Goal: Information Seeking & Learning: Learn about a topic

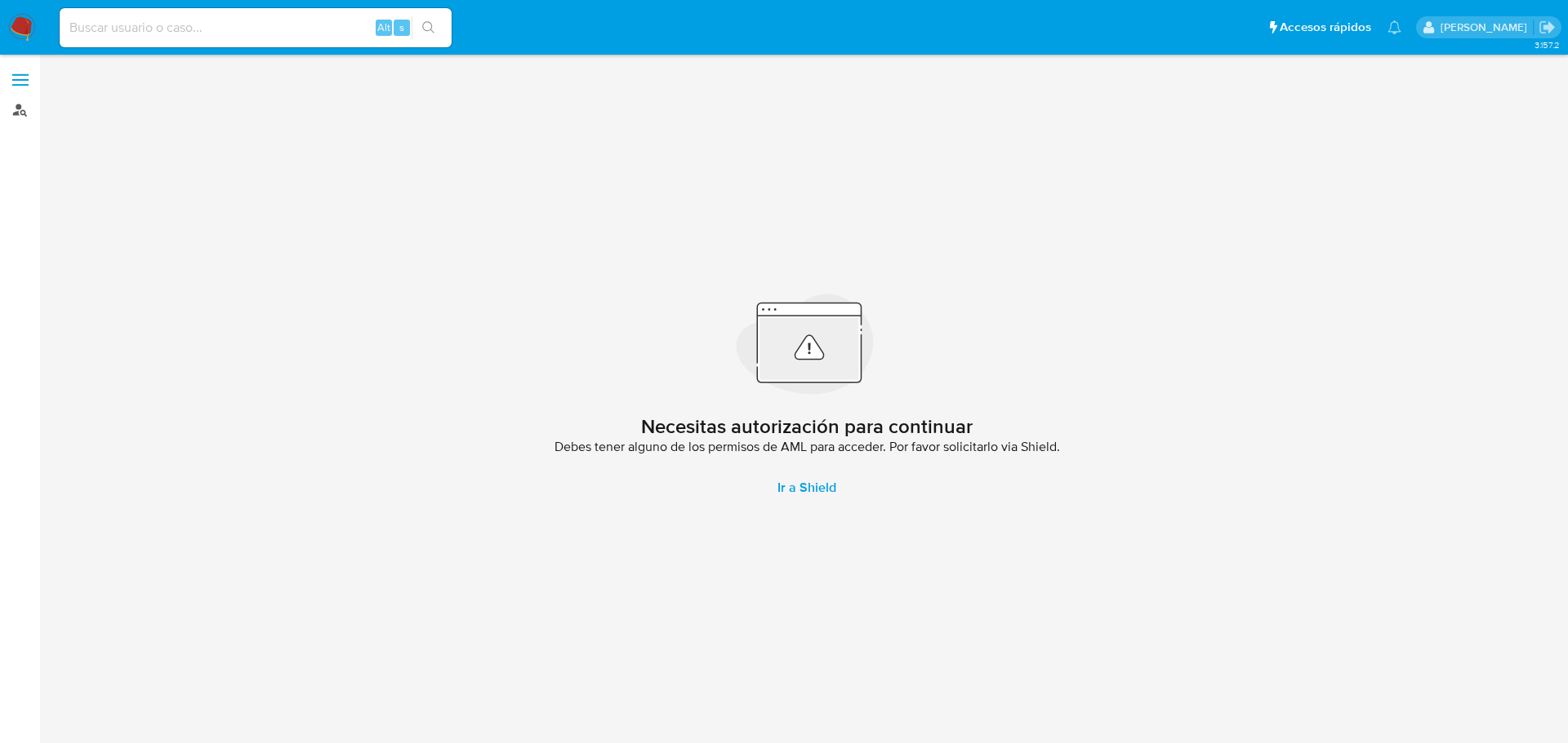
click at [27, 106] on link "Buscador de personas" at bounding box center [97, 110] width 194 height 25
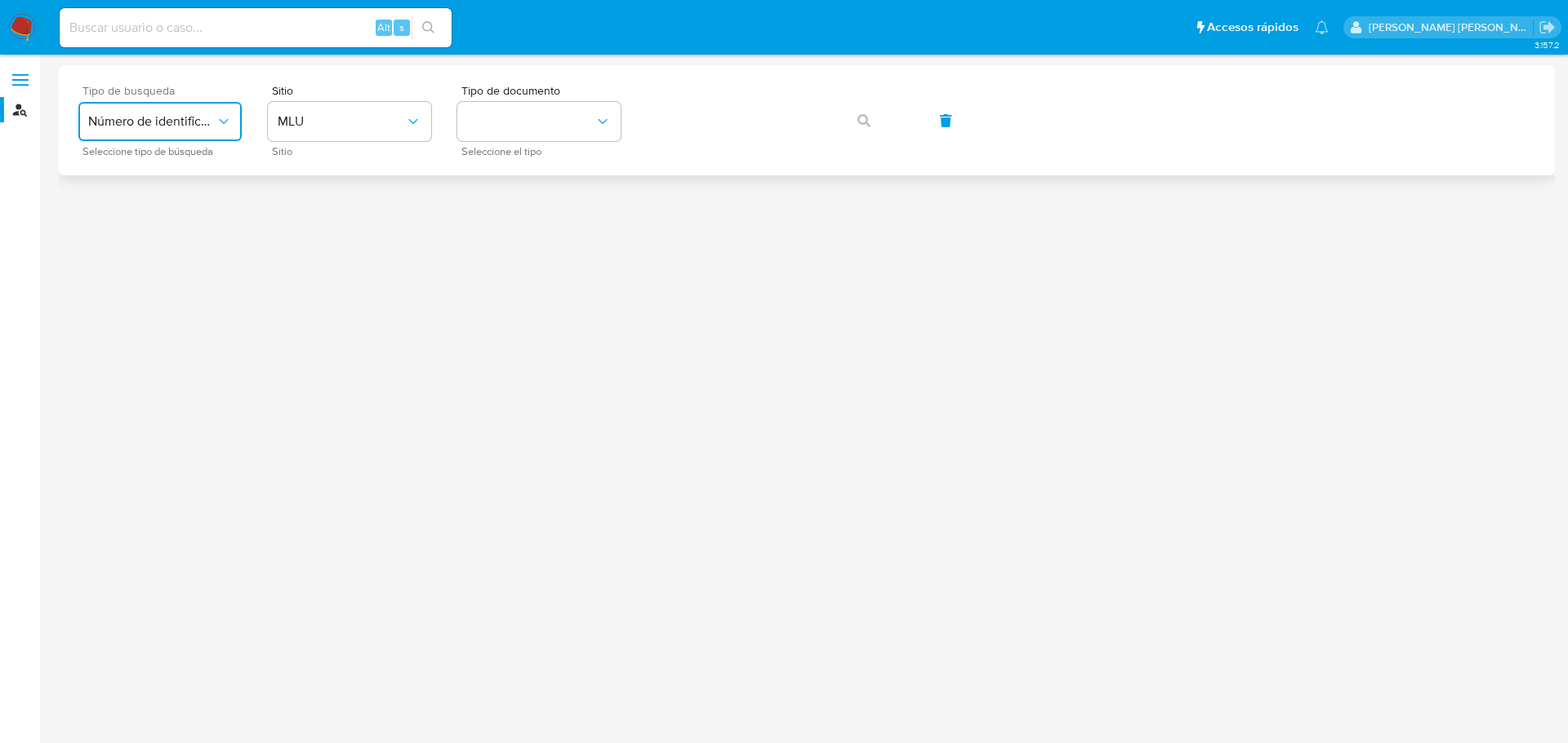
click at [216, 138] on button "Número de identificación" at bounding box center [160, 121] width 163 height 39
click at [175, 187] on span "Número de identificación" at bounding box center [155, 174] width 134 height 32
click at [353, 126] on button "site_id" at bounding box center [349, 121] width 163 height 39
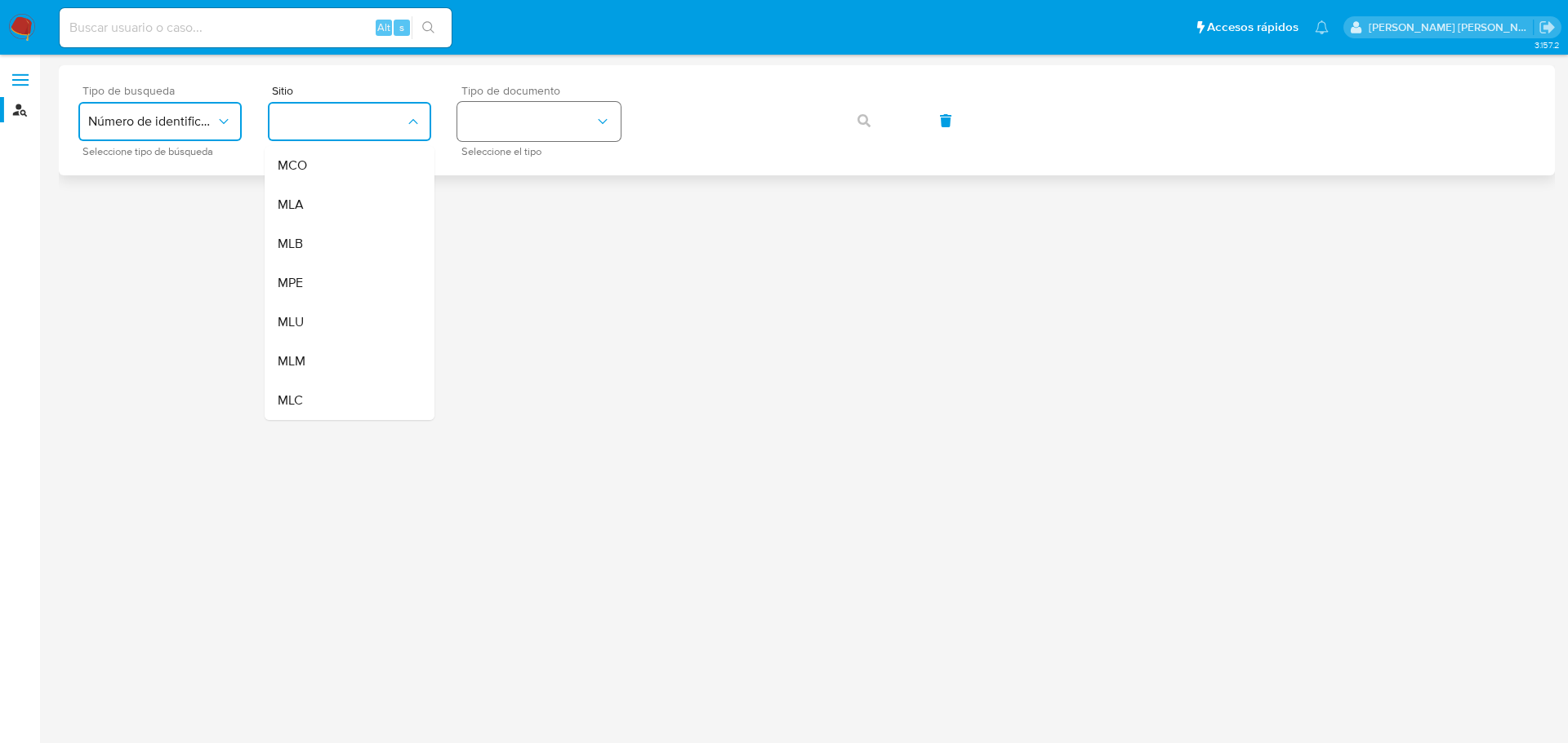
drag, startPoint x: 339, startPoint y: 213, endPoint x: 557, endPoint y: 112, distance: 240.3
click at [340, 213] on div "MLA" at bounding box center [345, 204] width 134 height 39
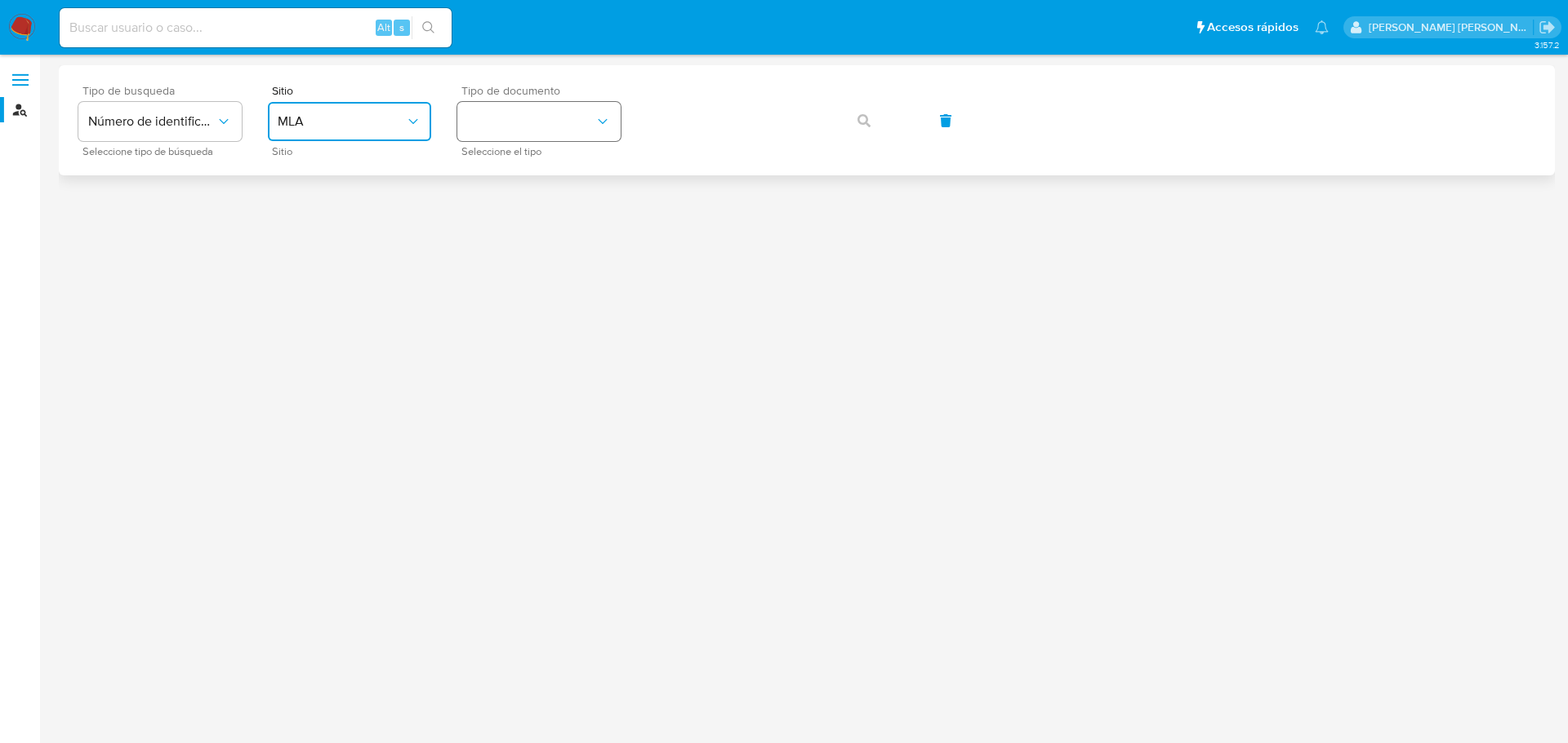
click at [561, 109] on button "identificationType" at bounding box center [538, 121] width 163 height 39
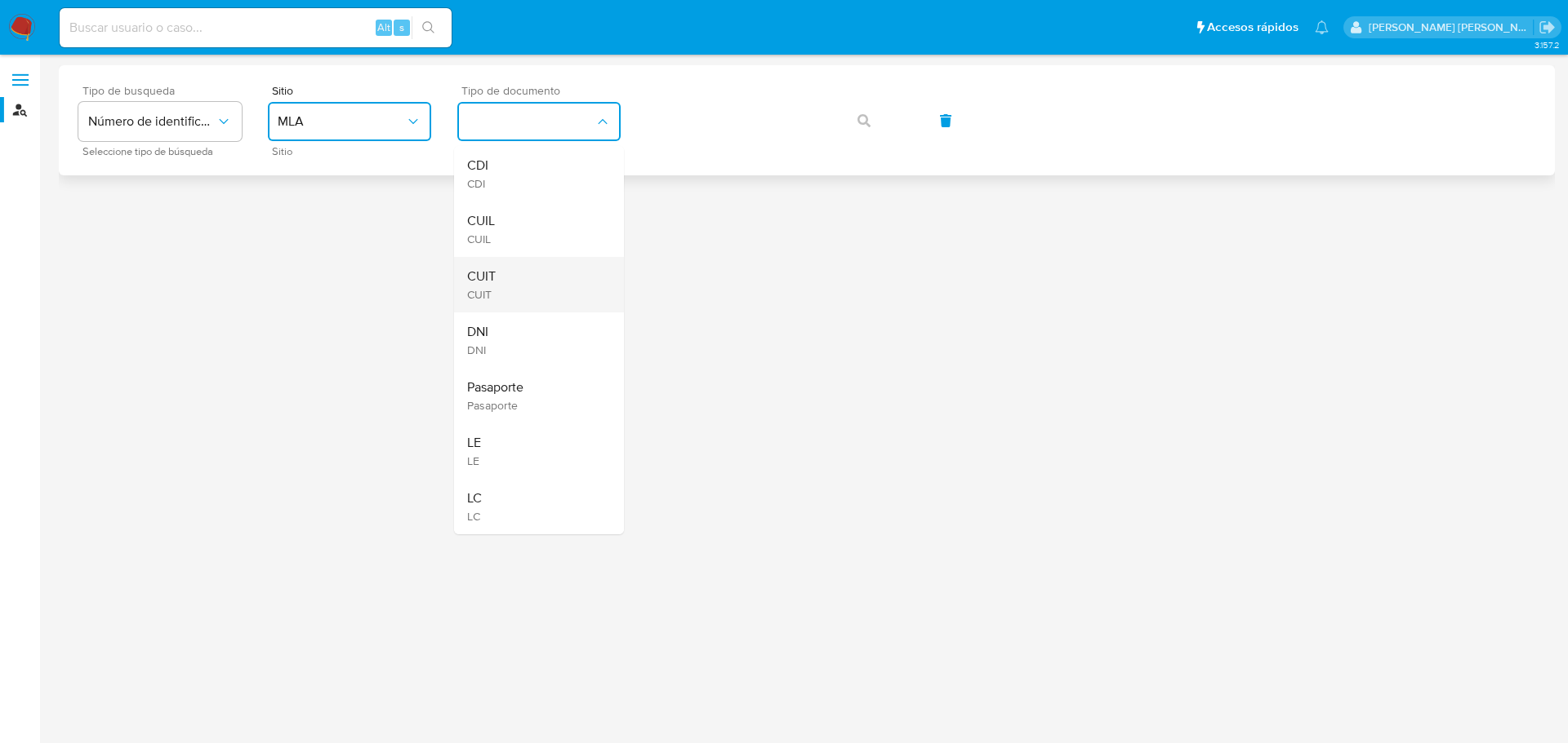
click at [531, 278] on div "CUIT CUIT" at bounding box center [534, 285] width 134 height 55
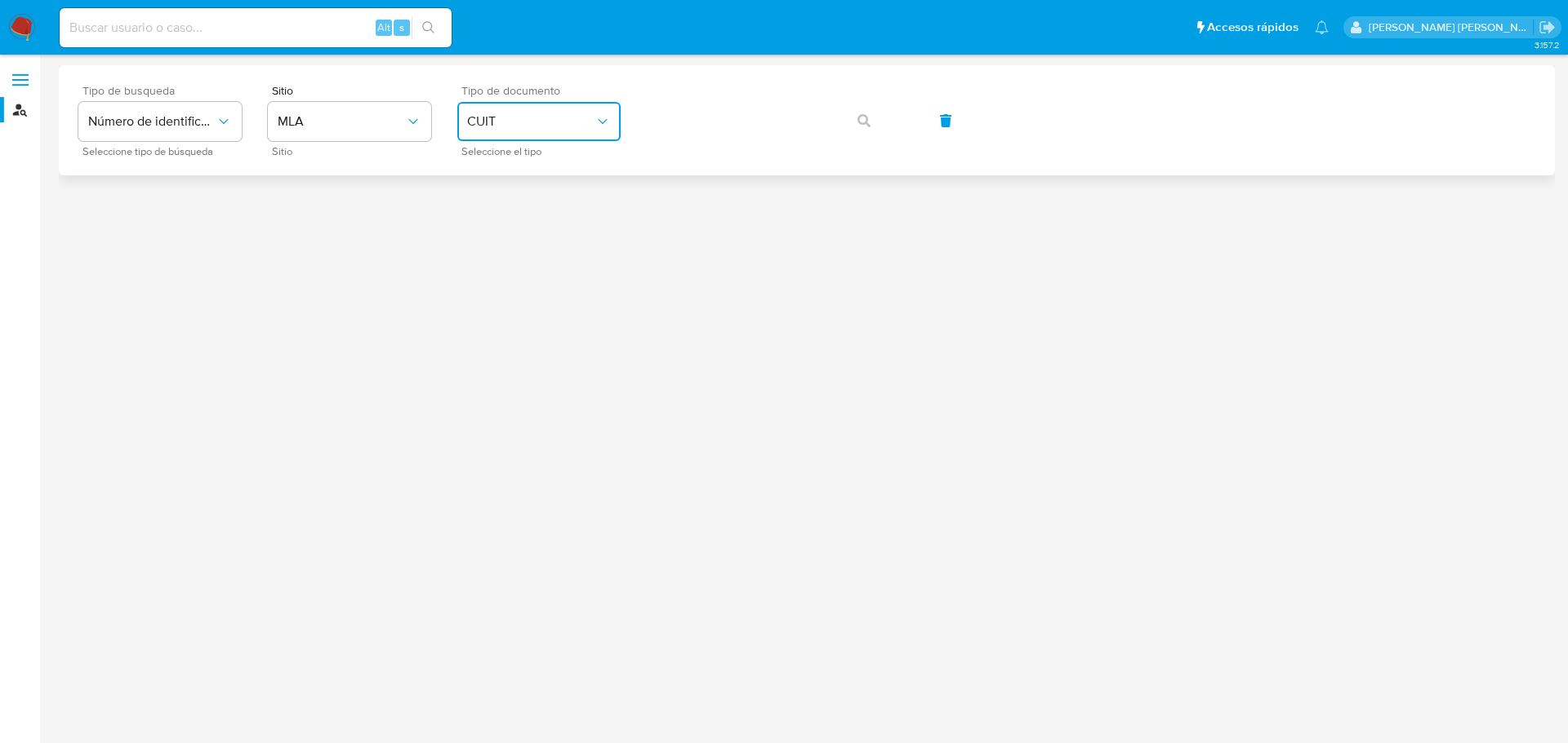
click at [549, 117] on span "CUIT" at bounding box center [530, 121] width 127 height 16
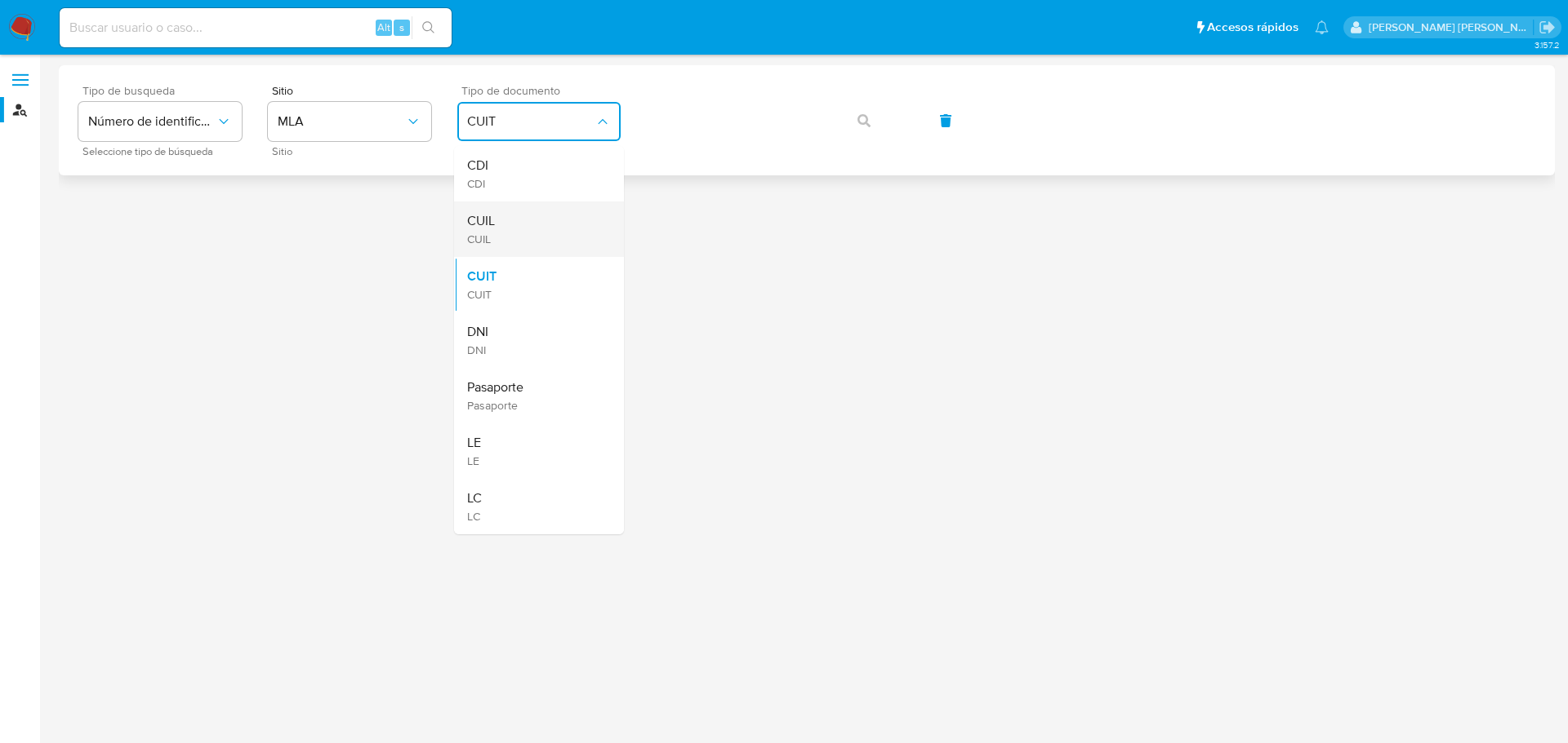
click at [494, 217] on span "CUIL" at bounding box center [481, 221] width 28 height 16
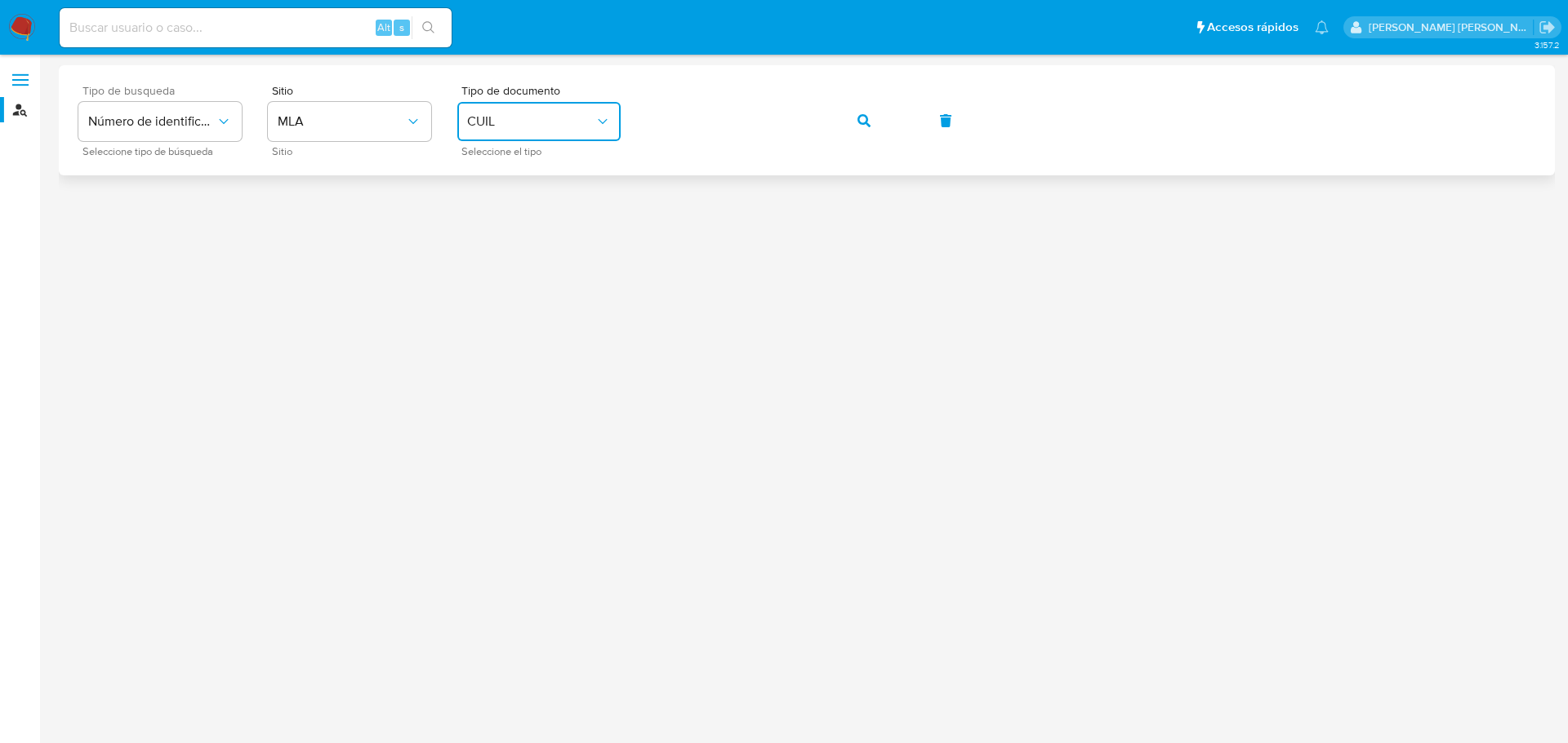
click at [864, 125] on icon "button" at bounding box center [864, 121] width 13 height 13
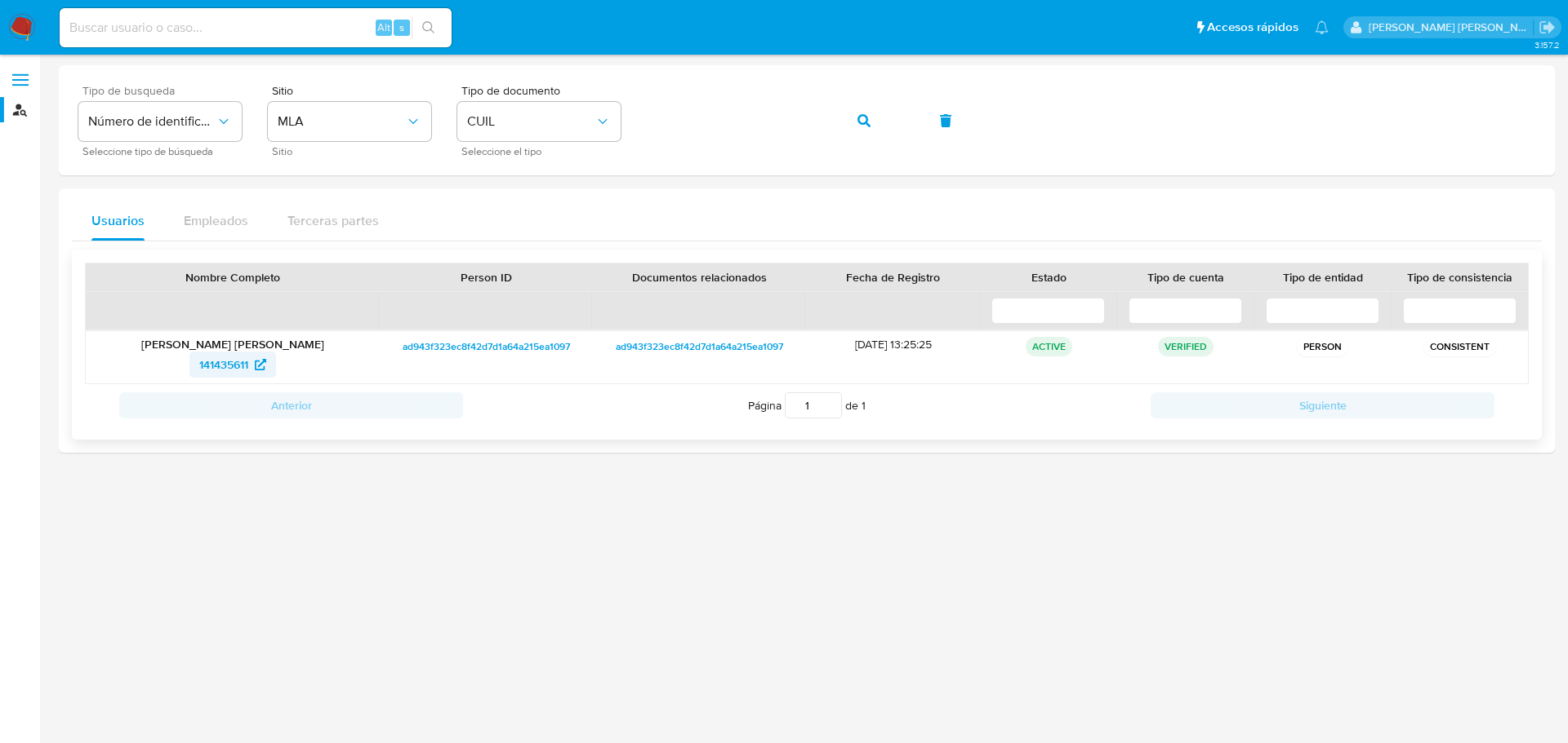
click at [249, 368] on span "141435611" at bounding box center [232, 364] width 67 height 26
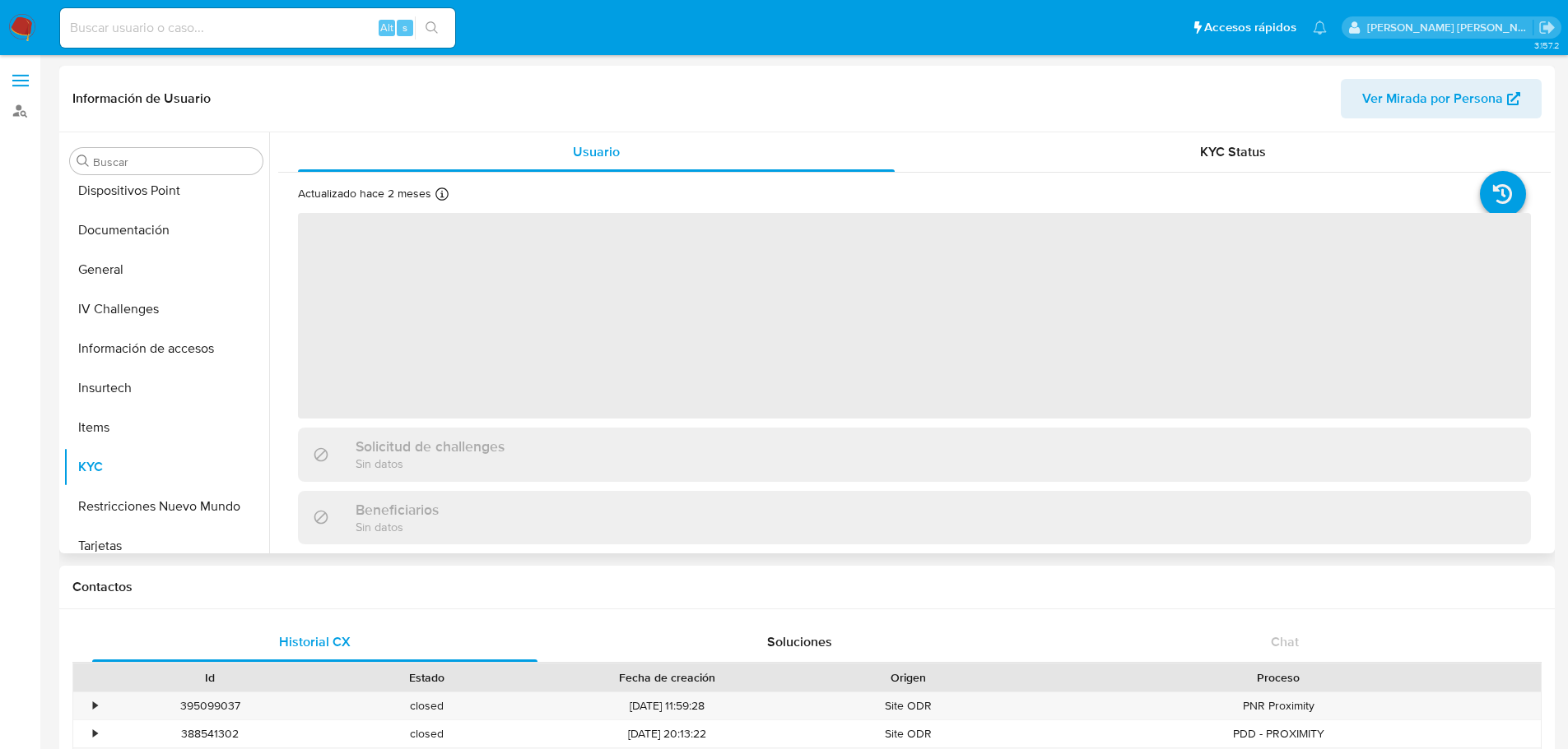
scroll to position [340, 0]
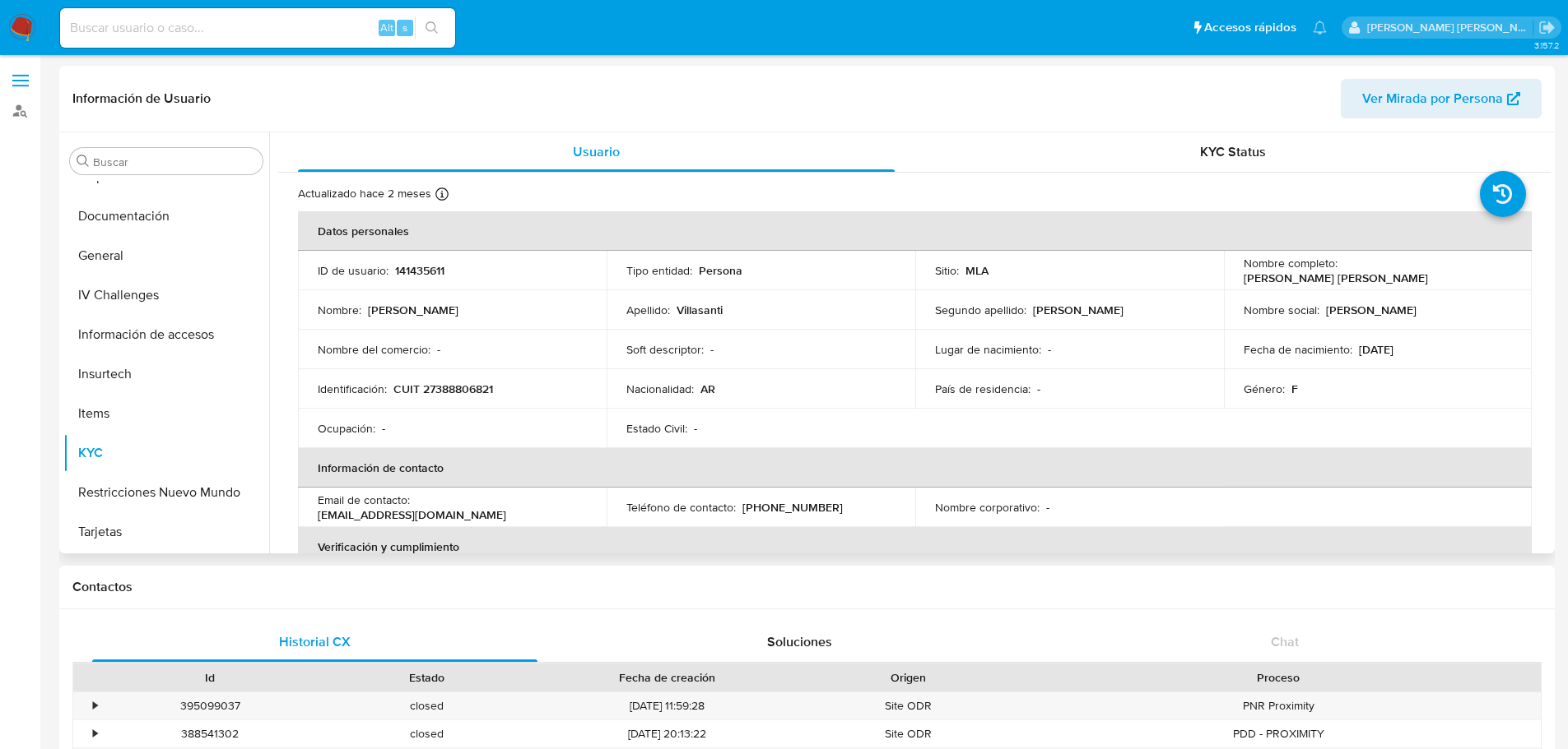
select select "10"
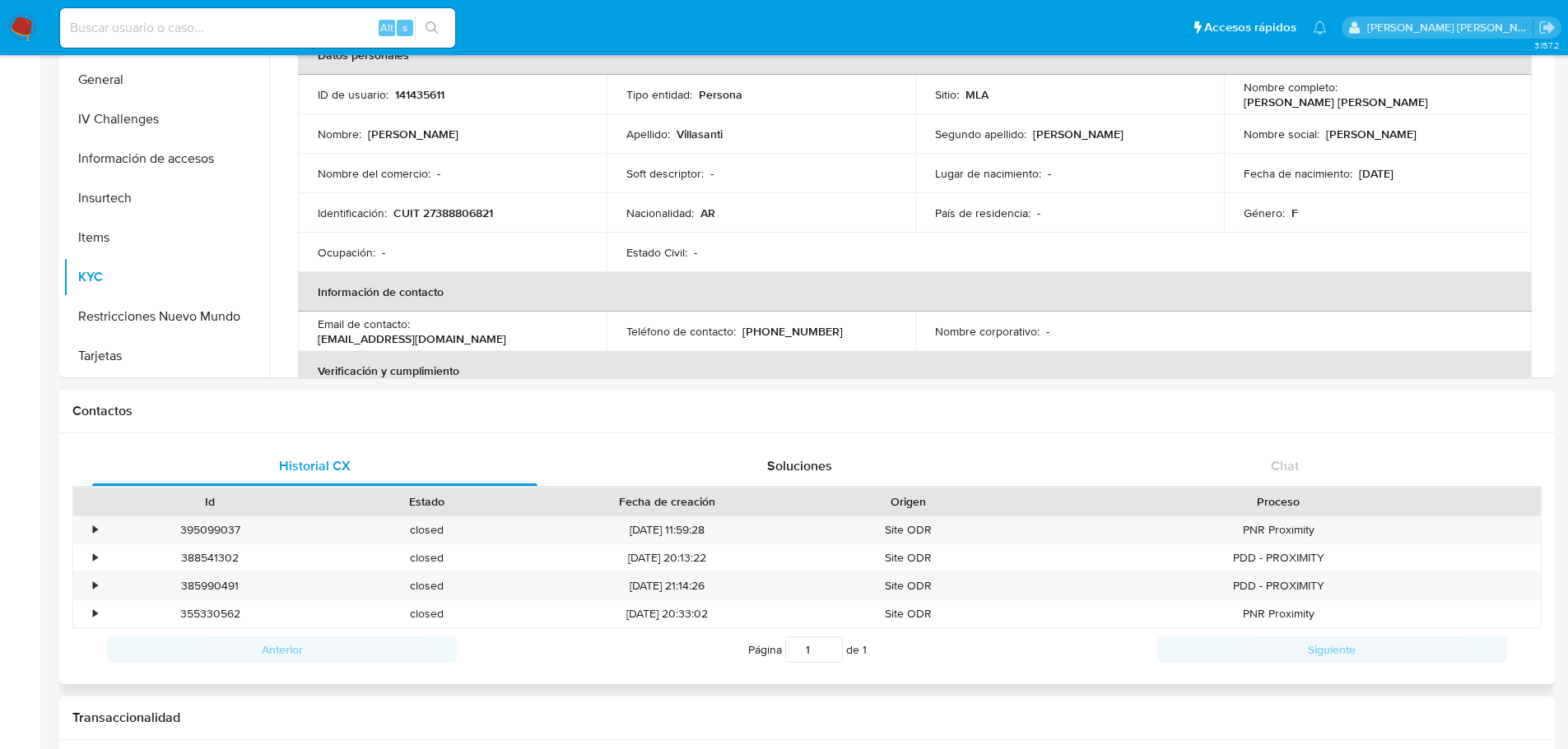
scroll to position [246, 0]
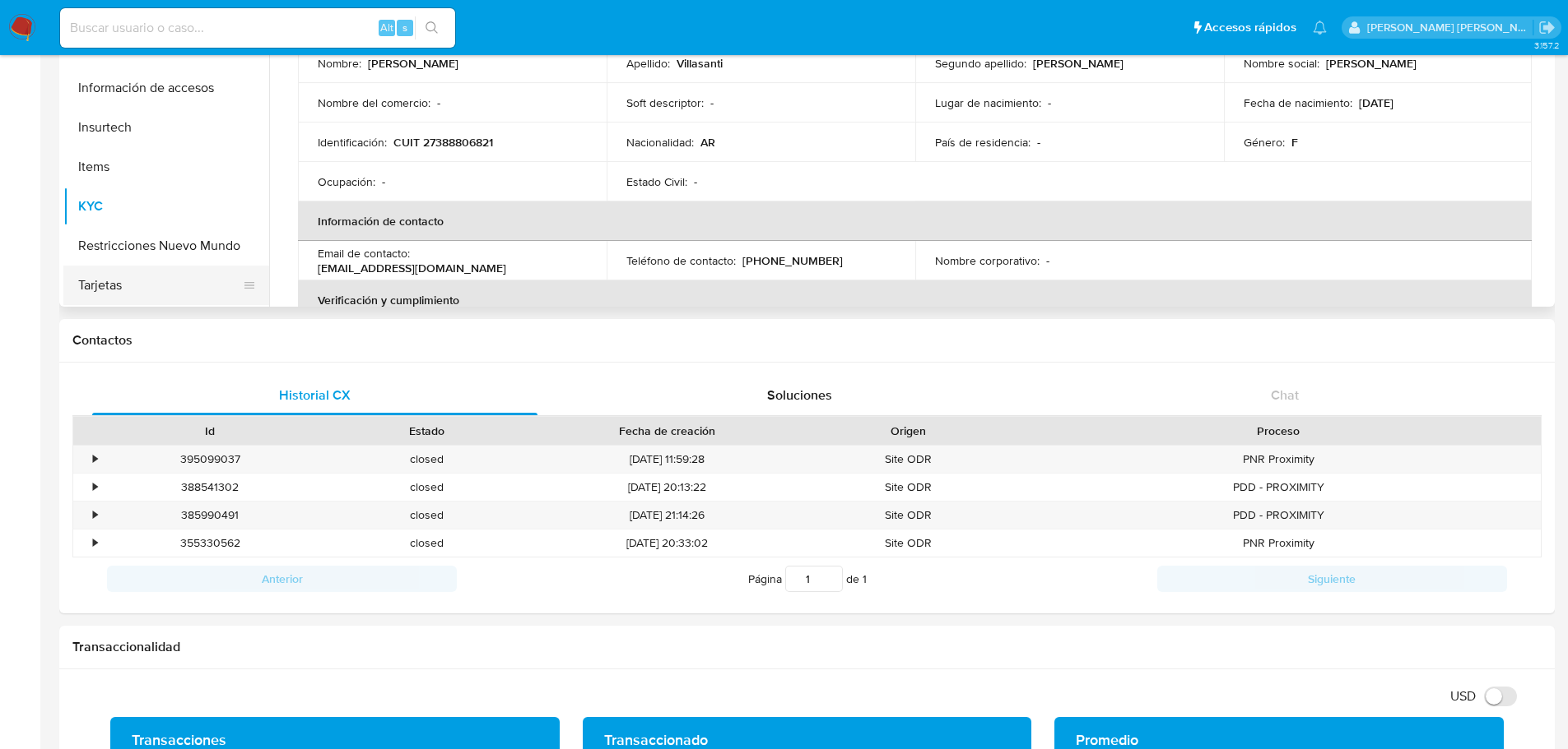
click at [133, 284] on button "Tarjetas" at bounding box center [160, 285] width 193 height 39
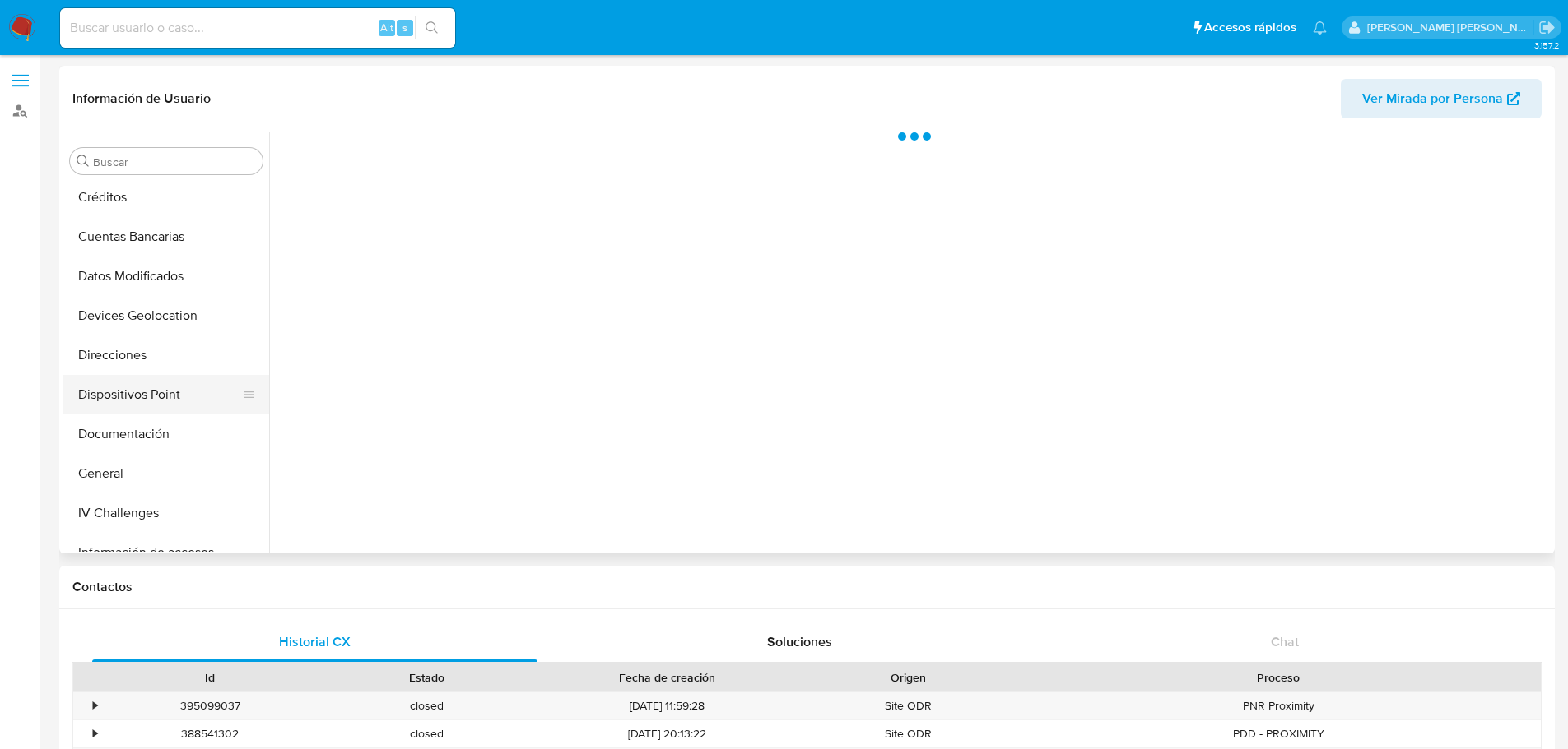
scroll to position [93, 0]
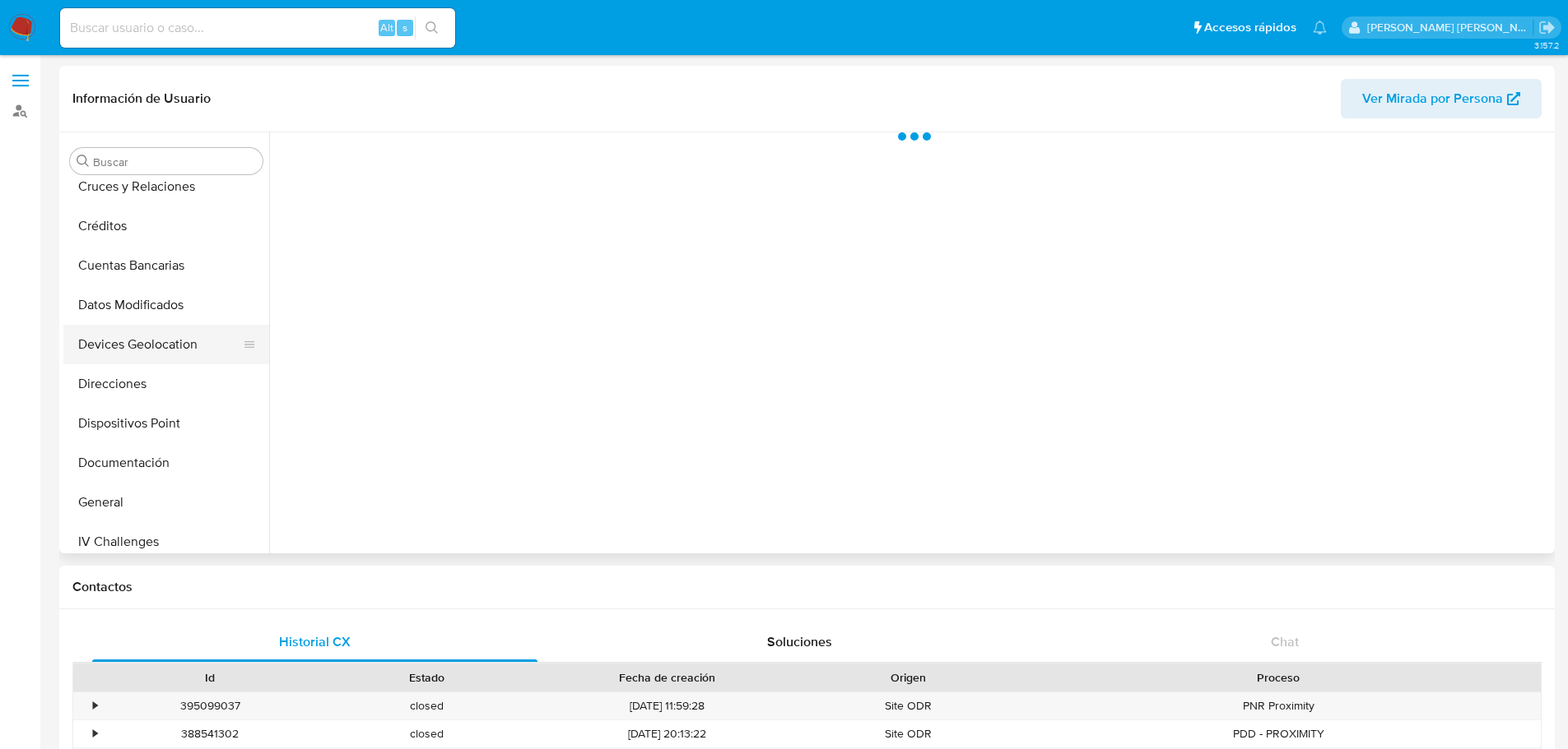
click at [167, 353] on button "Devices Geolocation" at bounding box center [160, 345] width 193 height 39
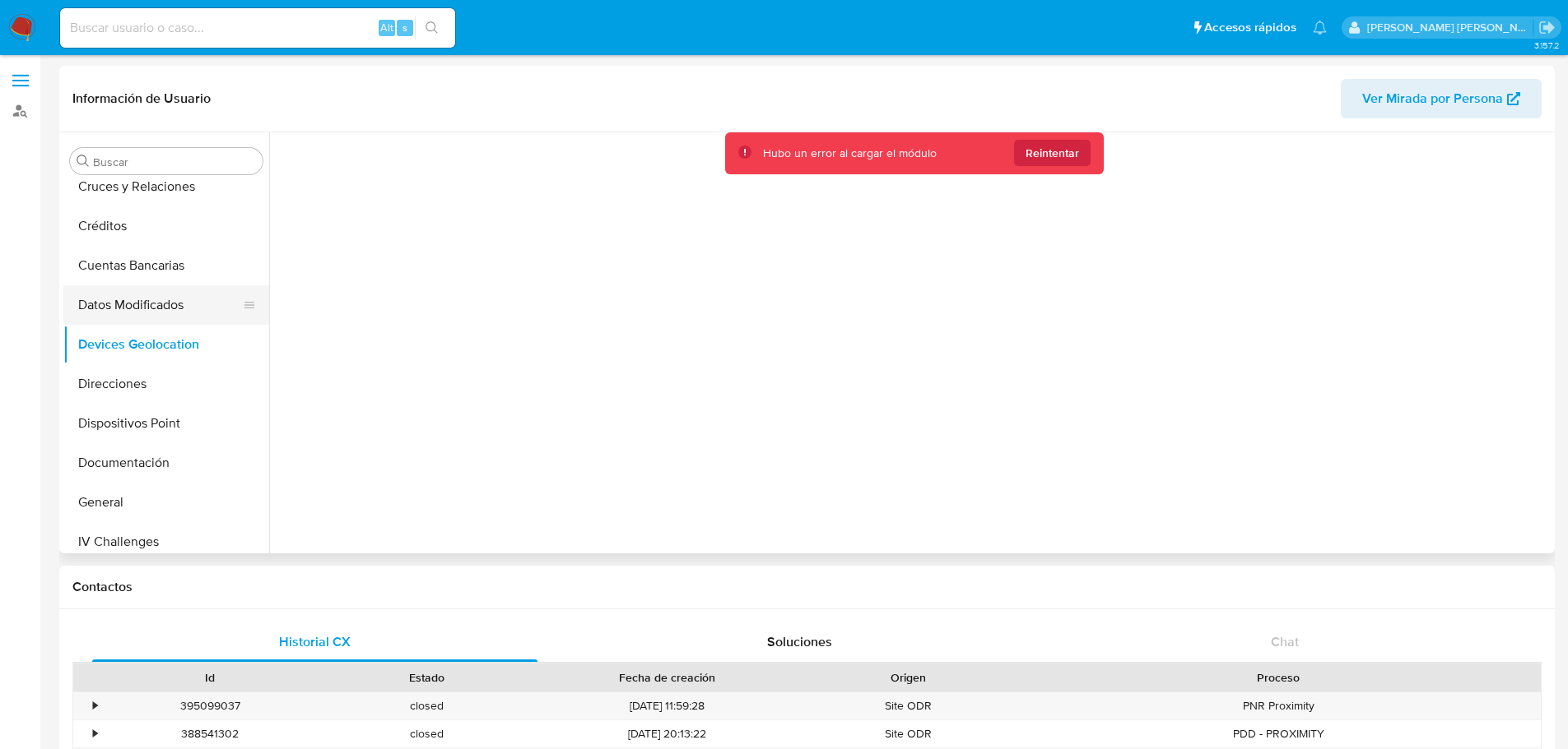
click at [159, 318] on button "Datos Modificados" at bounding box center [160, 304] width 193 height 39
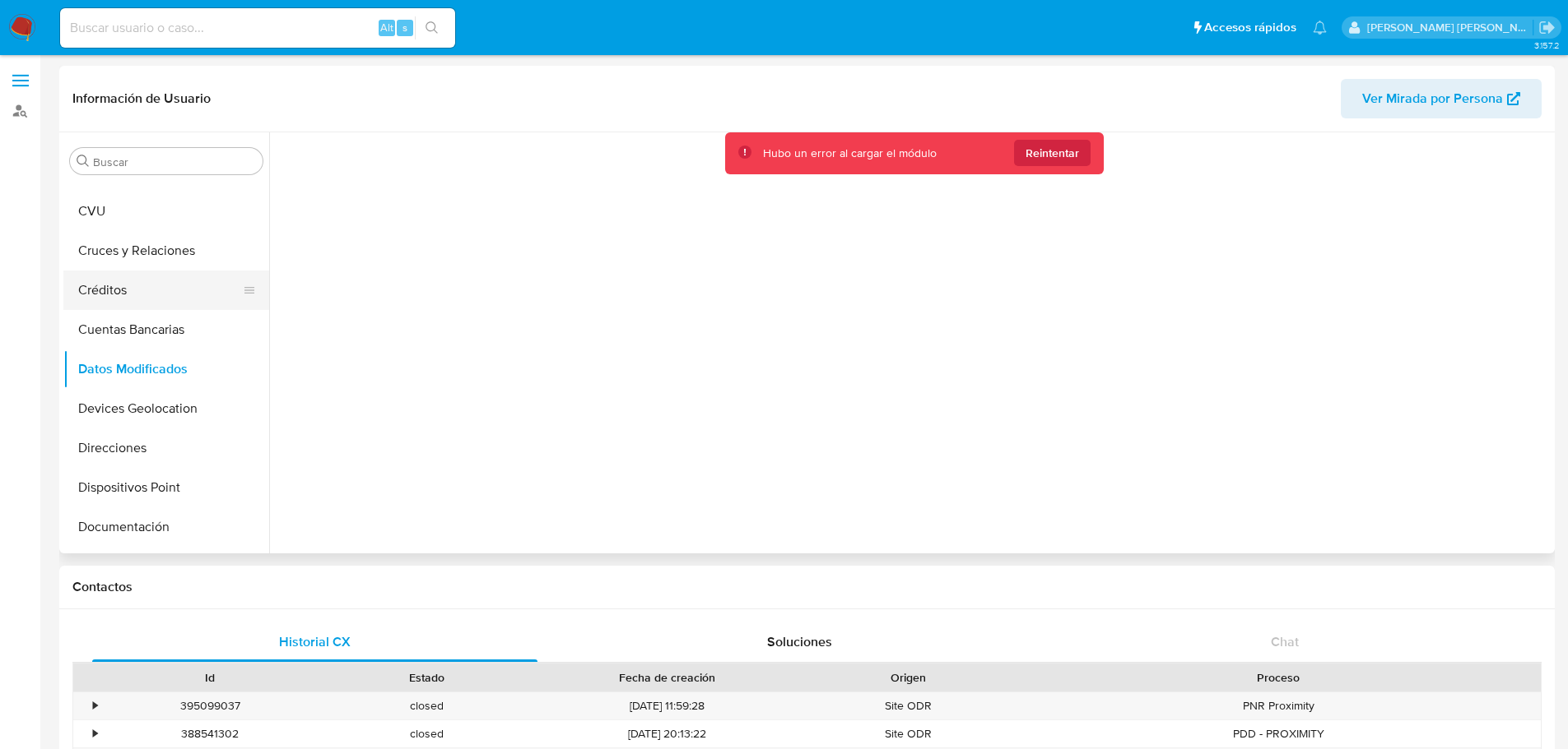
scroll to position [11, 0]
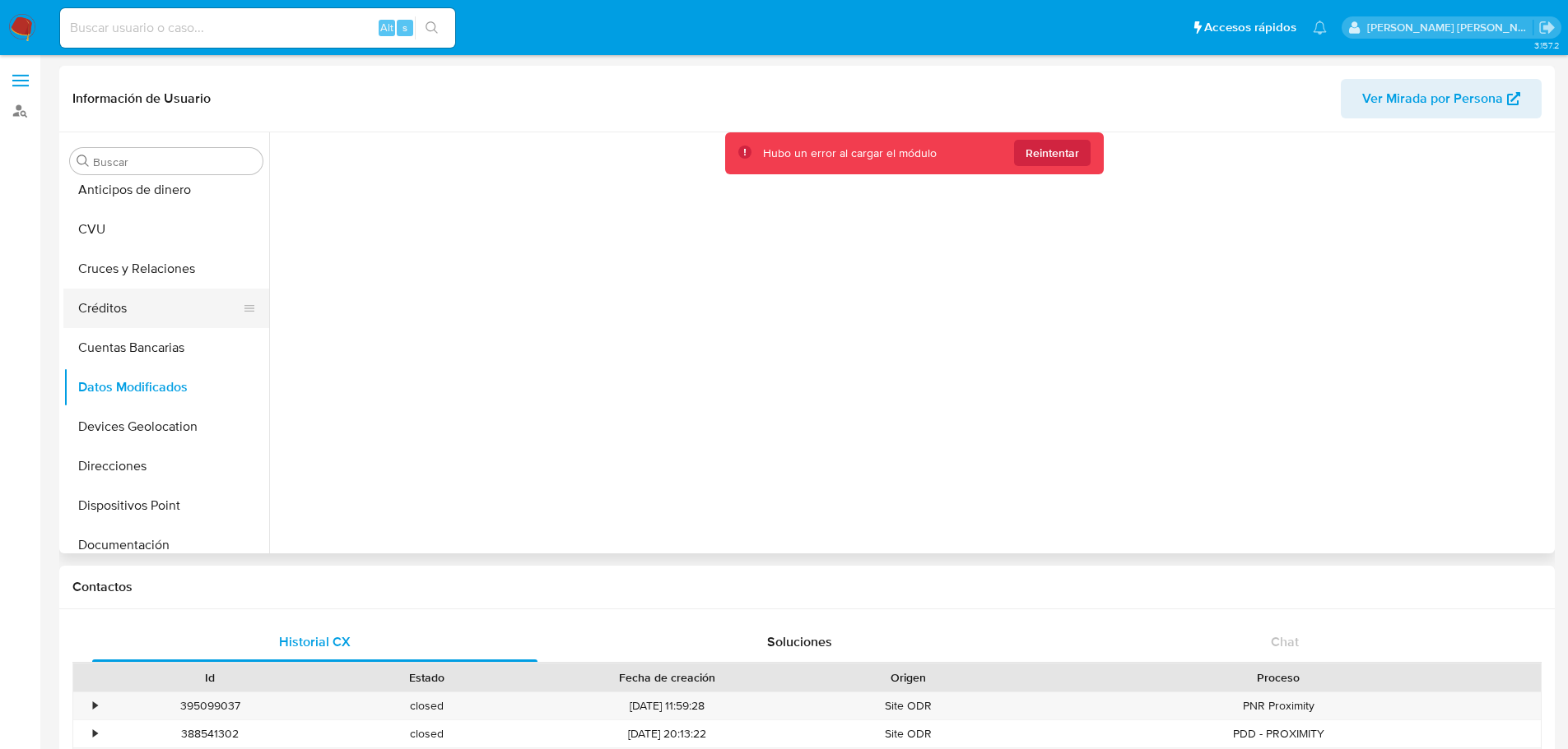
click at [137, 315] on button "Créditos" at bounding box center [160, 308] width 193 height 39
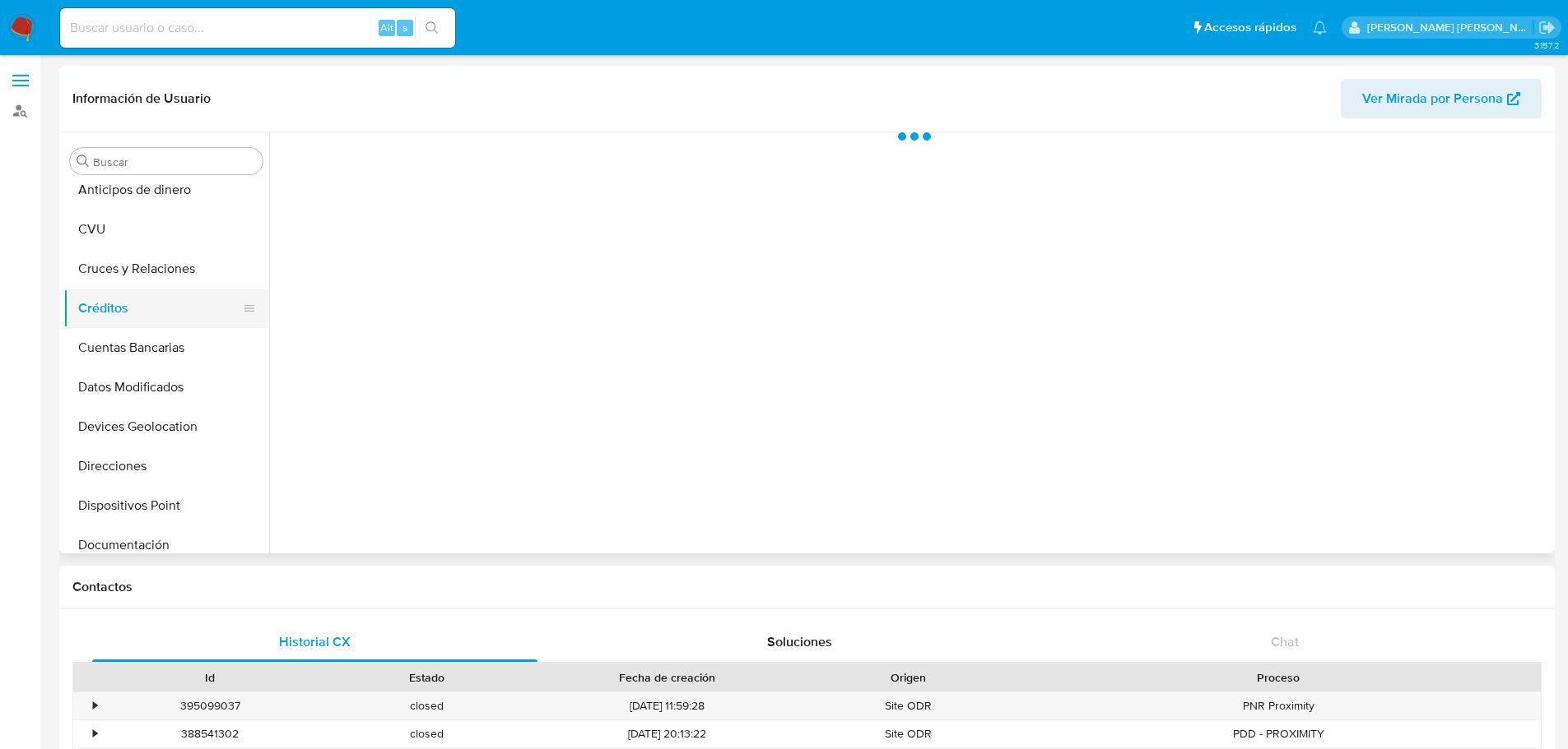
scroll to position [0, 0]
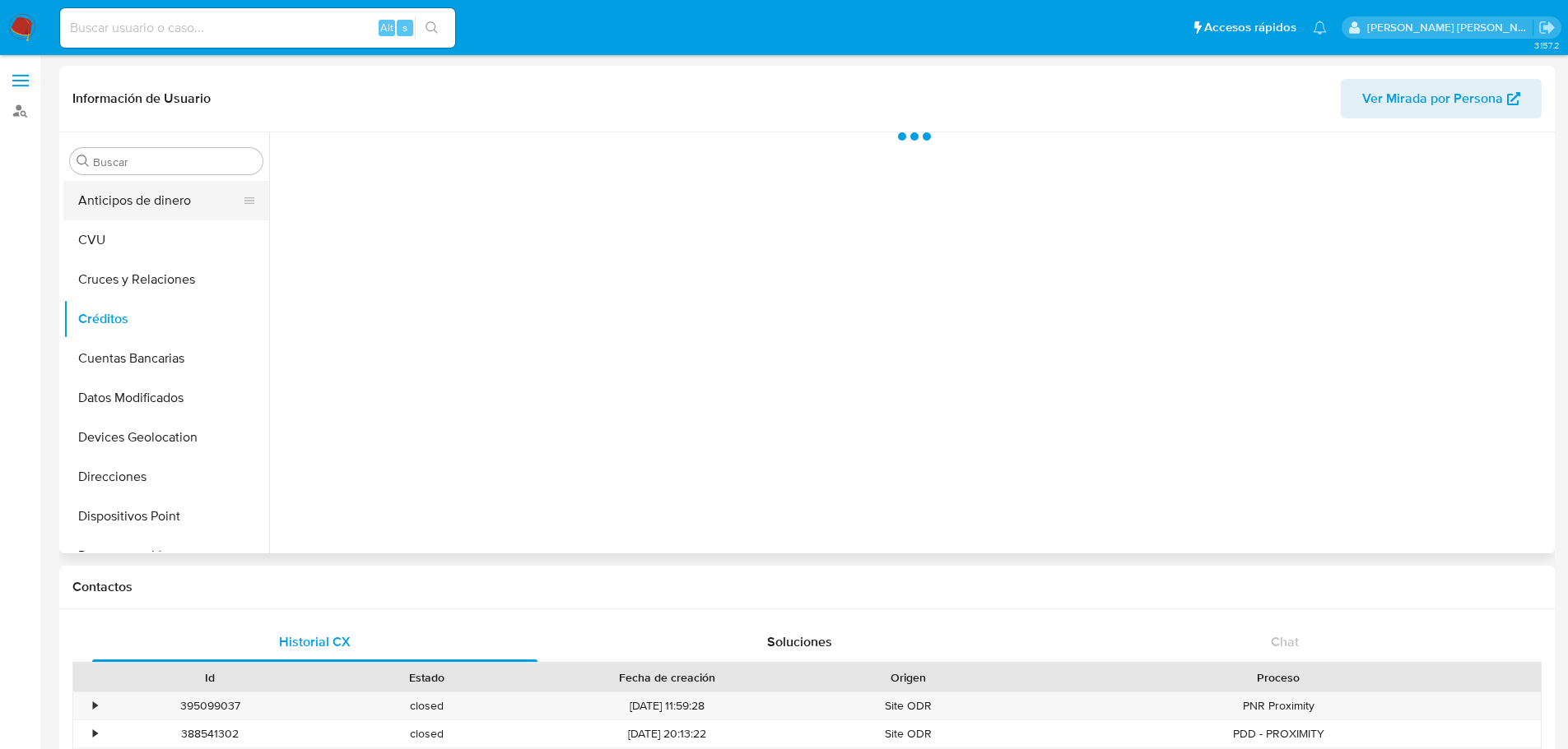
click at [183, 204] on button "Anticipos de dinero" at bounding box center [160, 200] width 193 height 39
click at [110, 245] on button "CVU" at bounding box center [160, 240] width 193 height 39
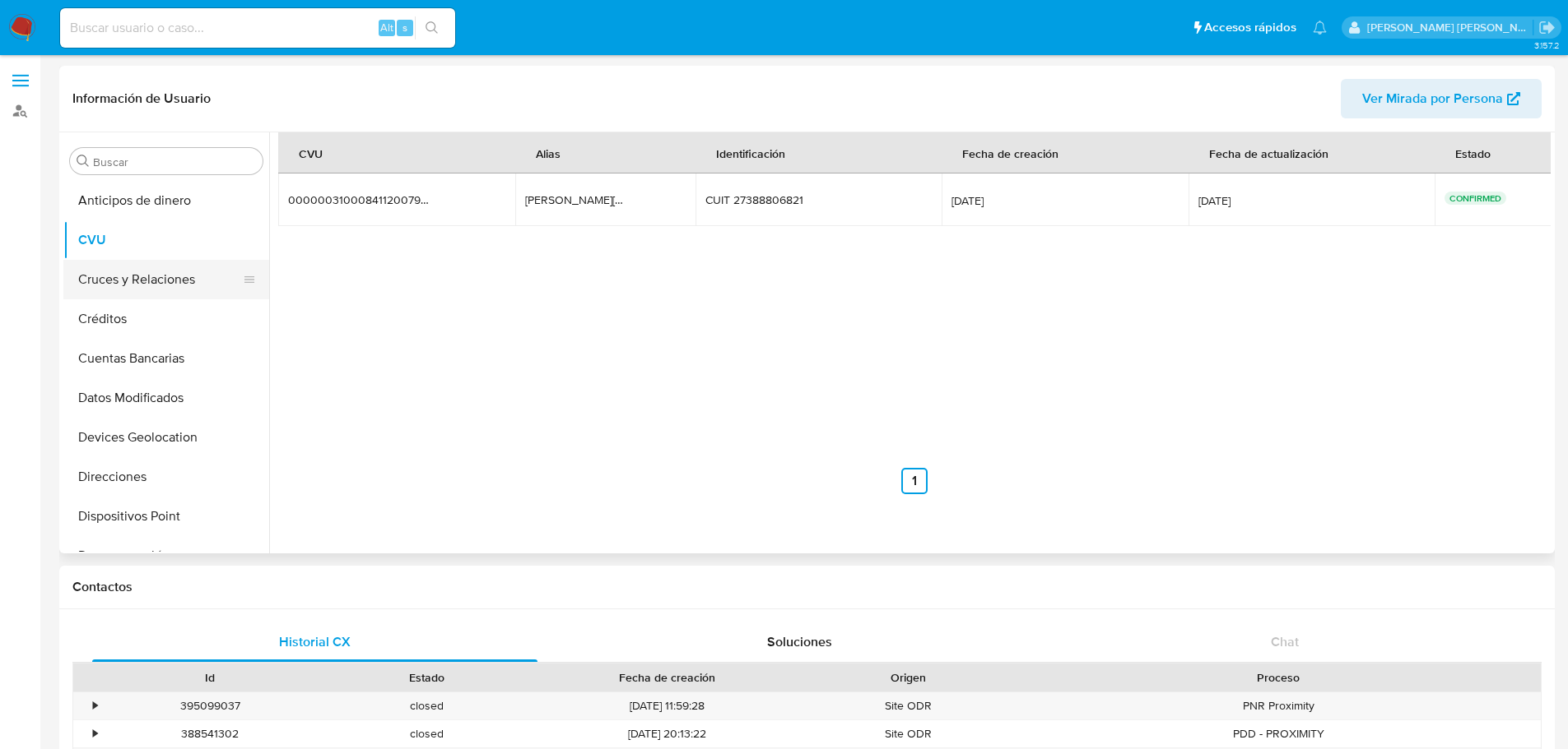
click at [134, 275] on button "Cruces y Relaciones" at bounding box center [160, 279] width 193 height 39
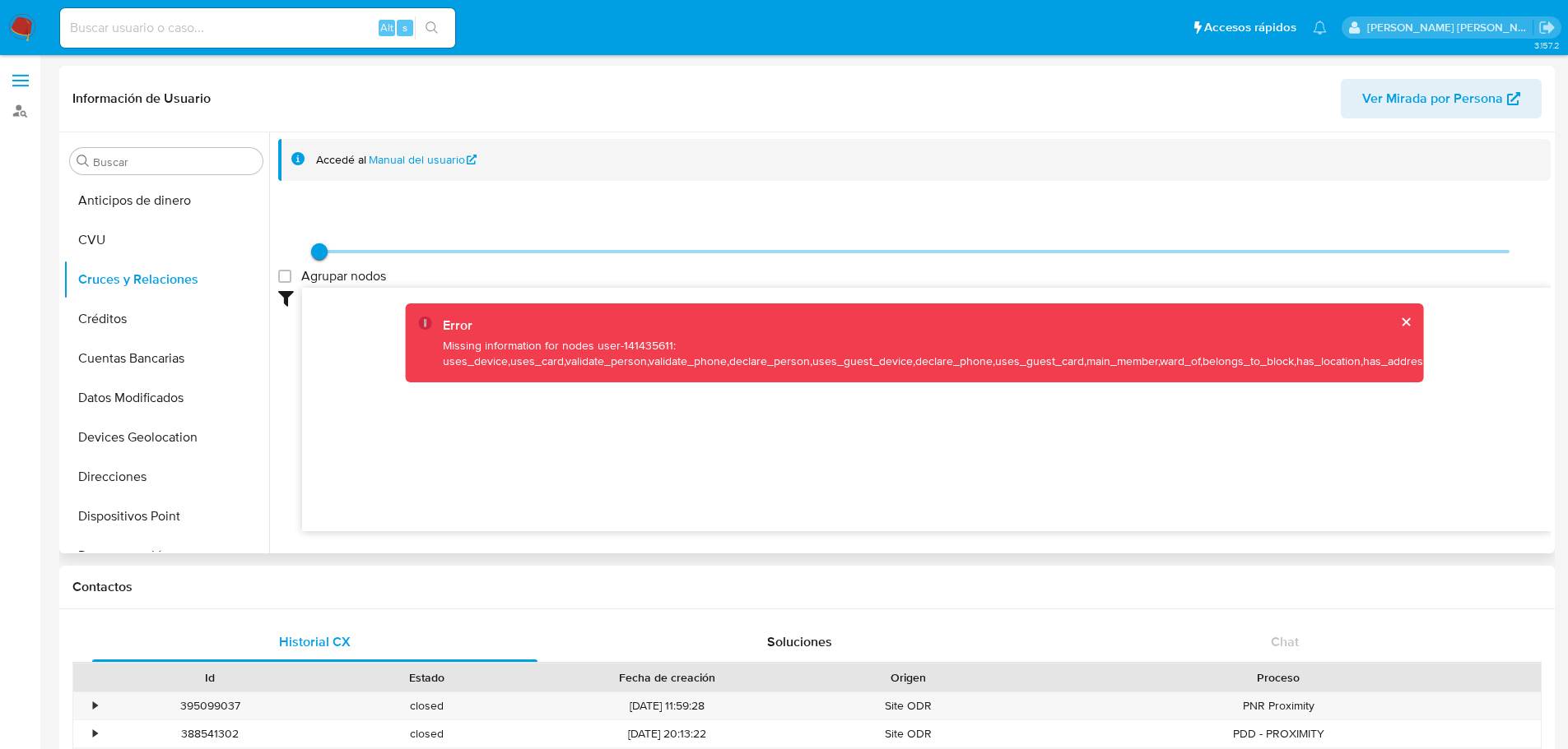
click at [495, 330] on div "Error" at bounding box center [939, 325] width 992 height 18
click at [1400, 326] on button "cerrar" at bounding box center [1404, 322] width 11 height 11
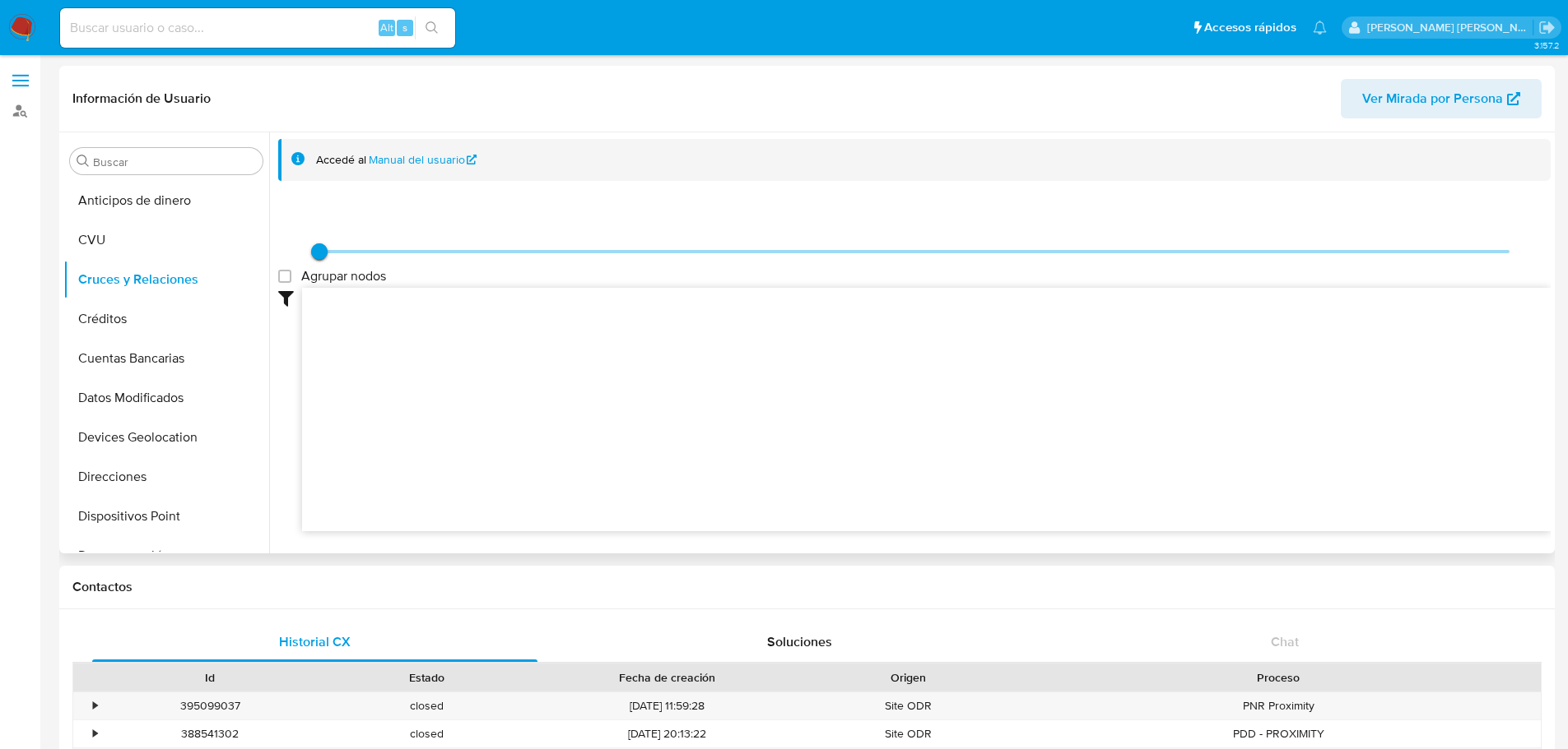
click at [319, 251] on span at bounding box center [319, 251] width 16 height 16
drag, startPoint x: 319, startPoint y: 251, endPoint x: 446, endPoint y: 251, distance: 127.0
click at [446, 251] on span at bounding box center [915, 252] width 1190 height 25
click at [291, 280] on group_nodes "Agrupar nodos" at bounding box center [285, 276] width 13 height 13
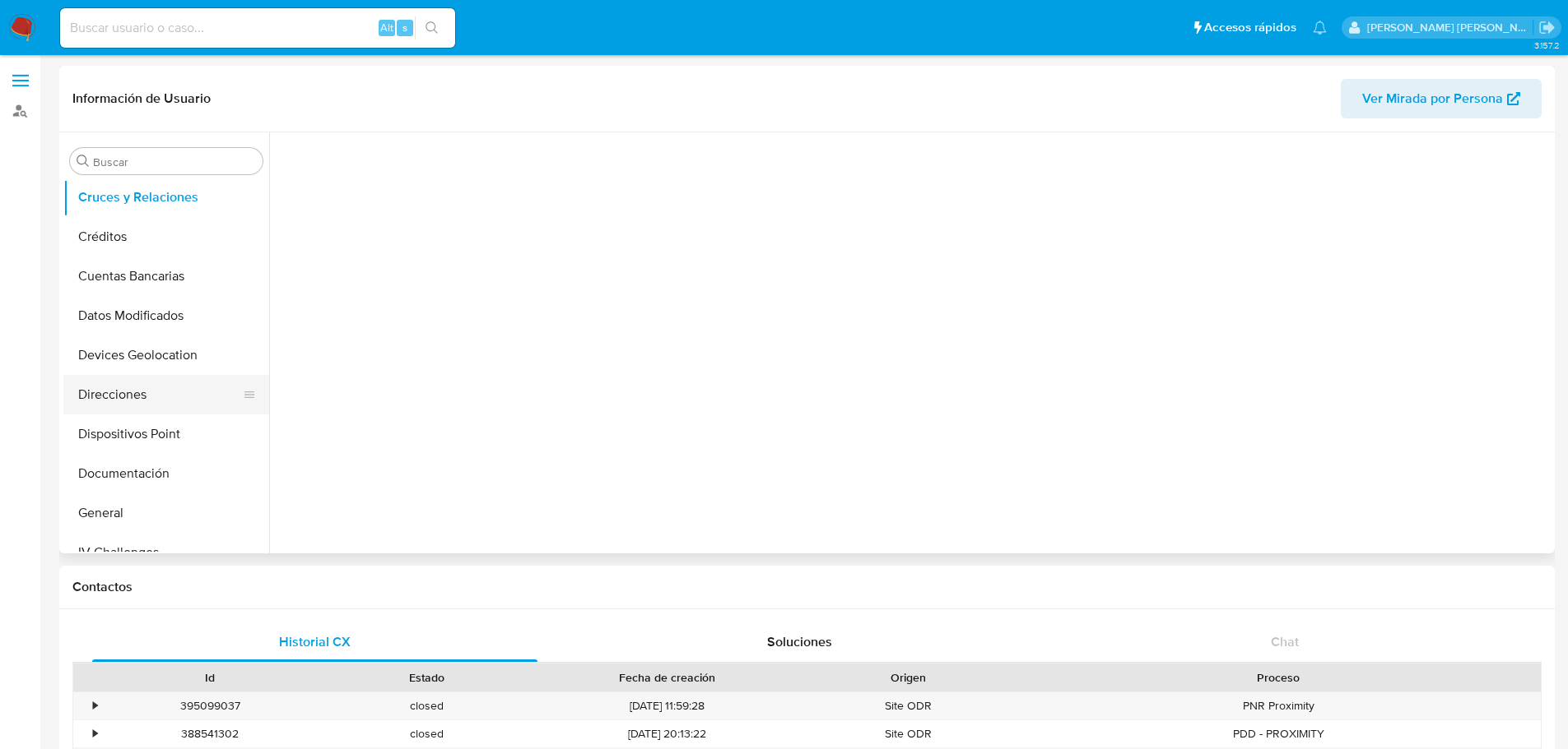
scroll to position [165, 0]
click at [196, 432] on button "General" at bounding box center [160, 430] width 193 height 39
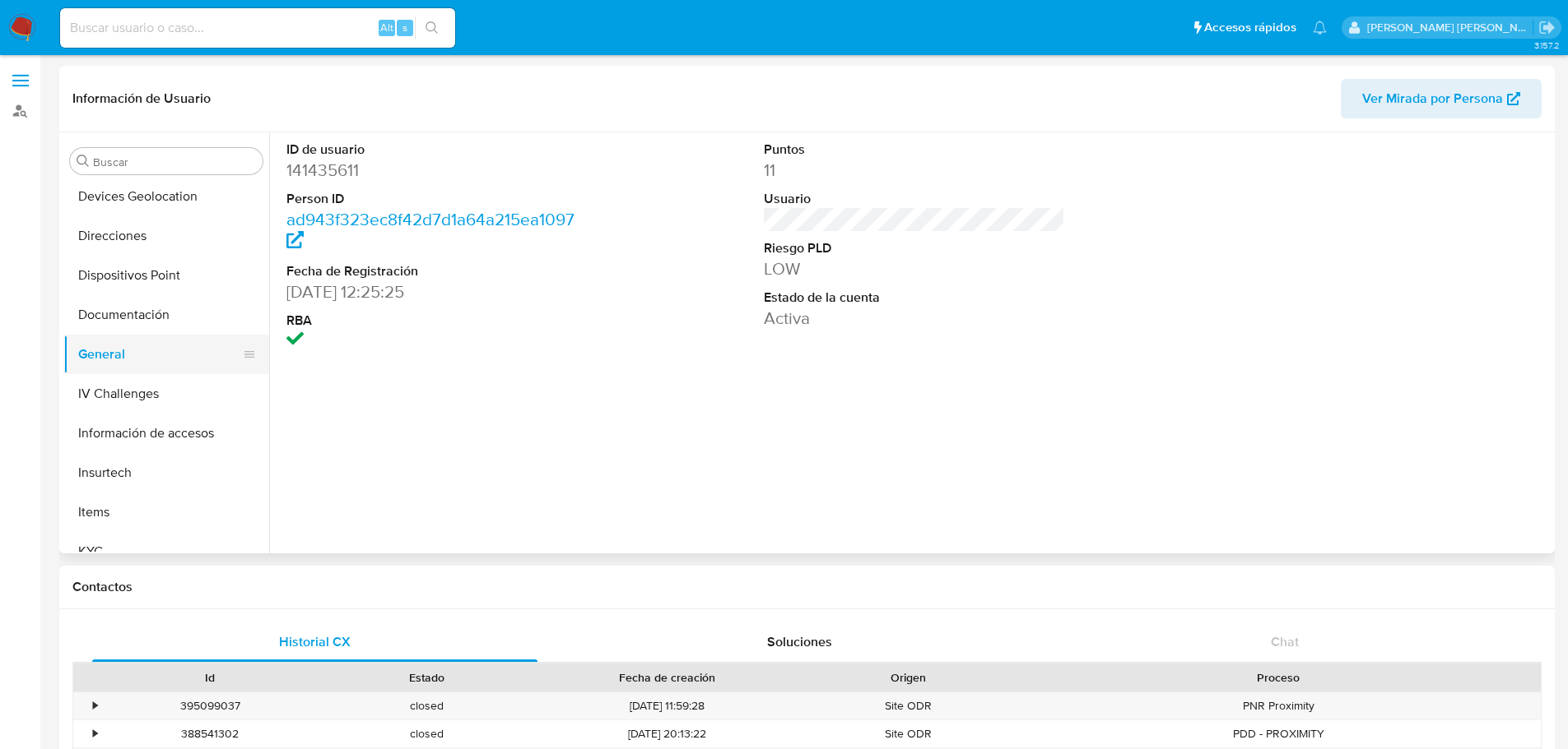
scroll to position [246, 0]
click at [1470, 79] on span "Ver Mirada por Persona" at bounding box center [1432, 98] width 141 height 39
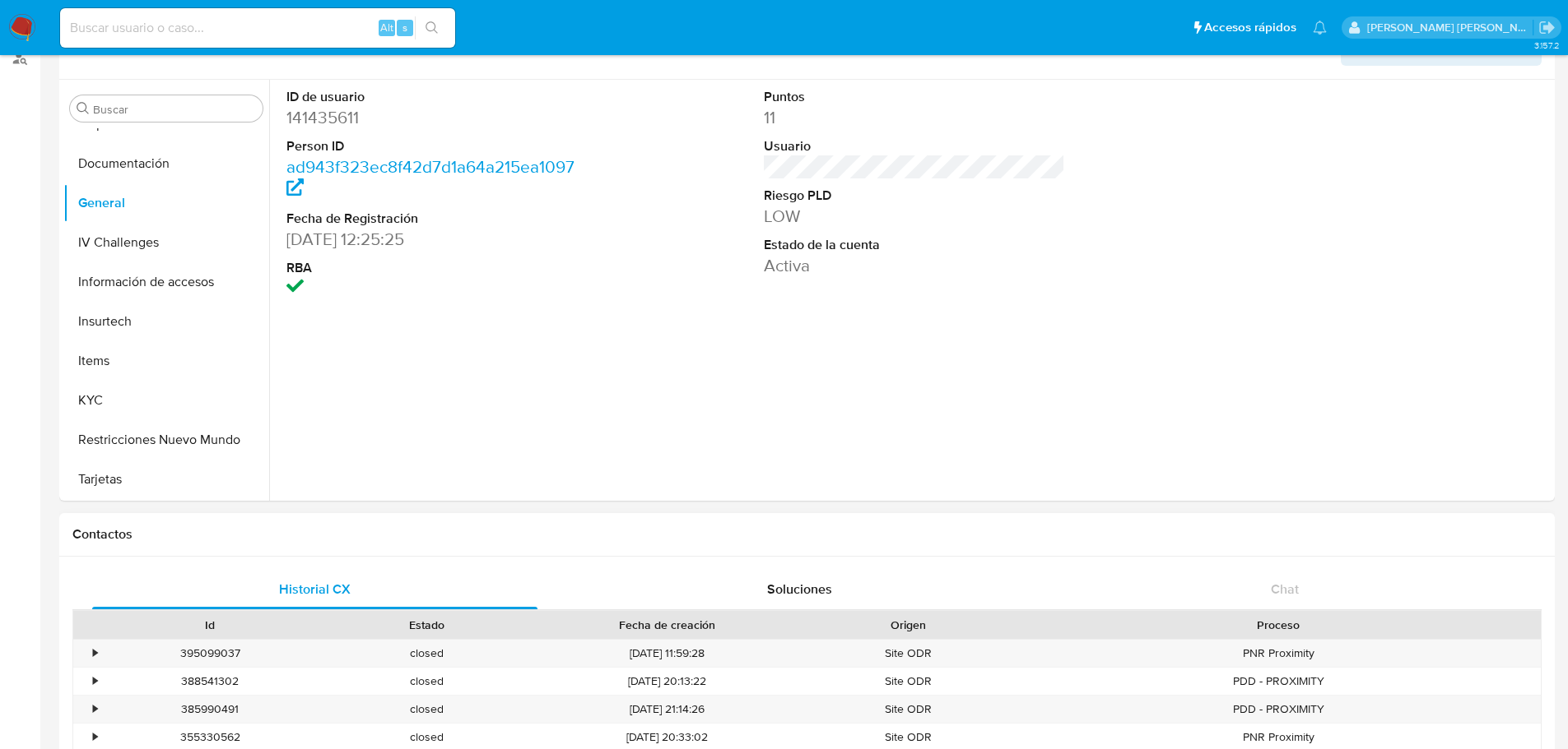
scroll to position [82, 0]
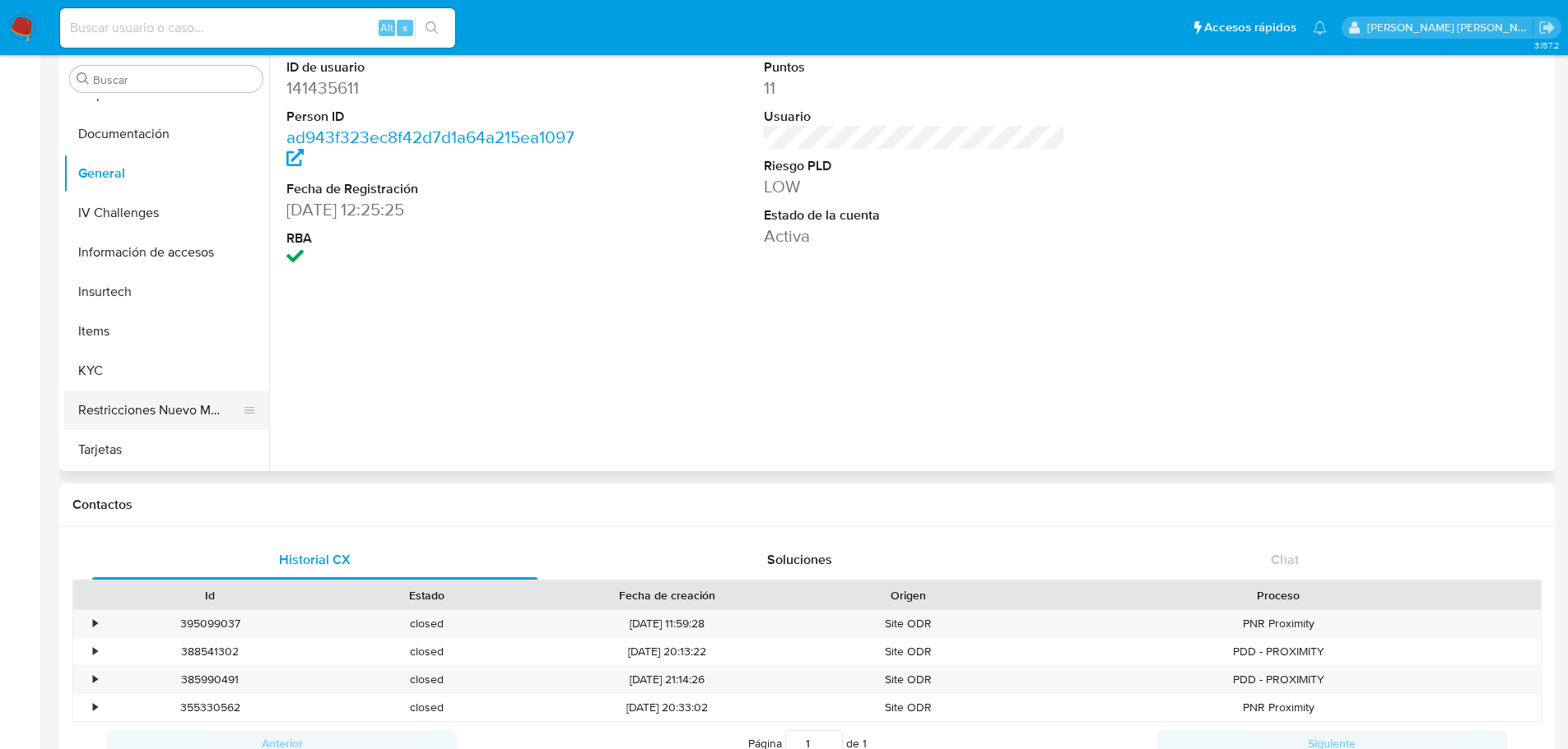
click at [170, 418] on button "Restricciones Nuevo Mundo" at bounding box center [160, 410] width 193 height 39
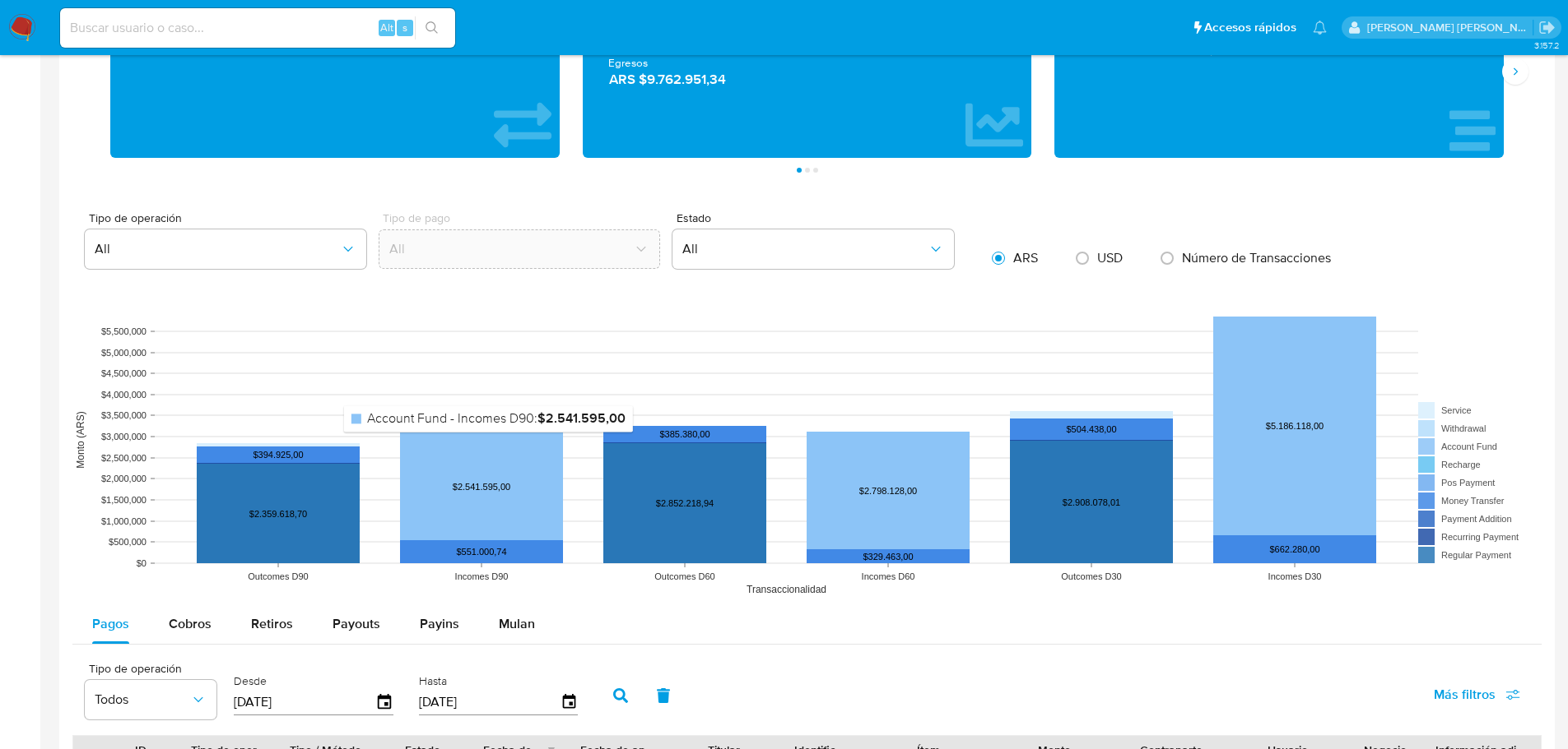
scroll to position [987, 0]
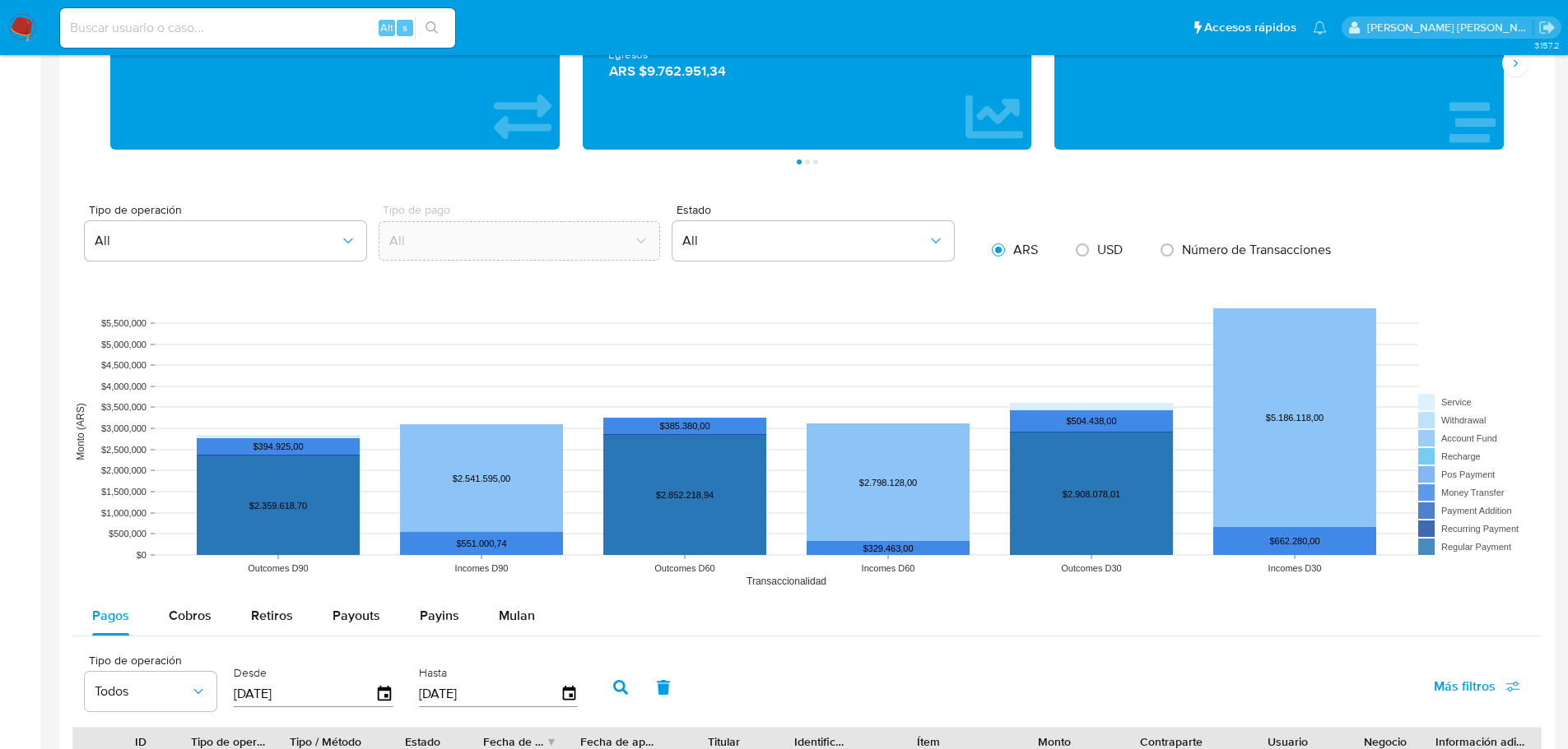
click at [1201, 246] on span "Número de Transacciones" at bounding box center [1256, 249] width 149 height 19
click at [1180, 246] on input "radio" at bounding box center [1166, 249] width 26 height 26
radio input "true"
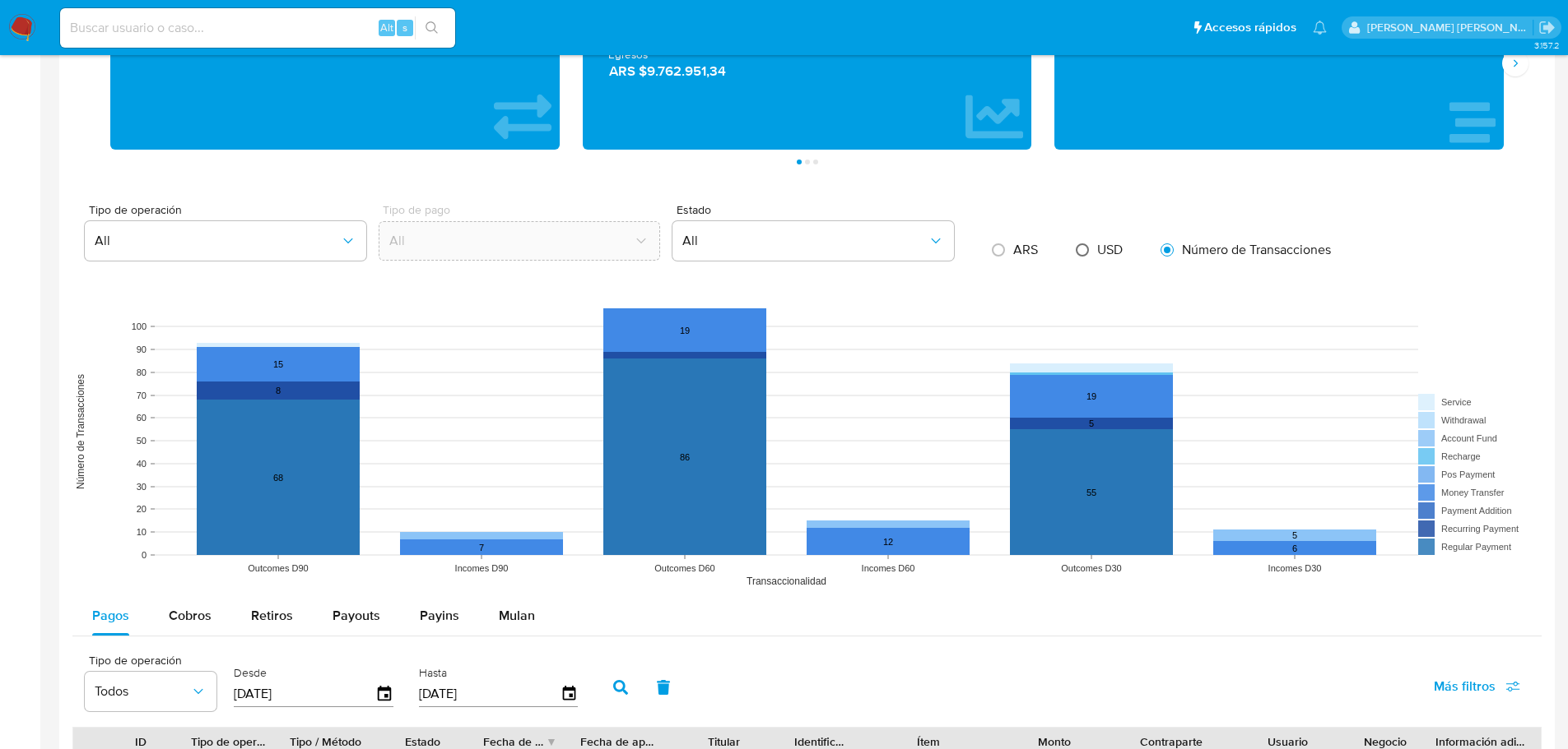
click at [1094, 247] on input "radio" at bounding box center [1082, 249] width 26 height 26
radio input "true"
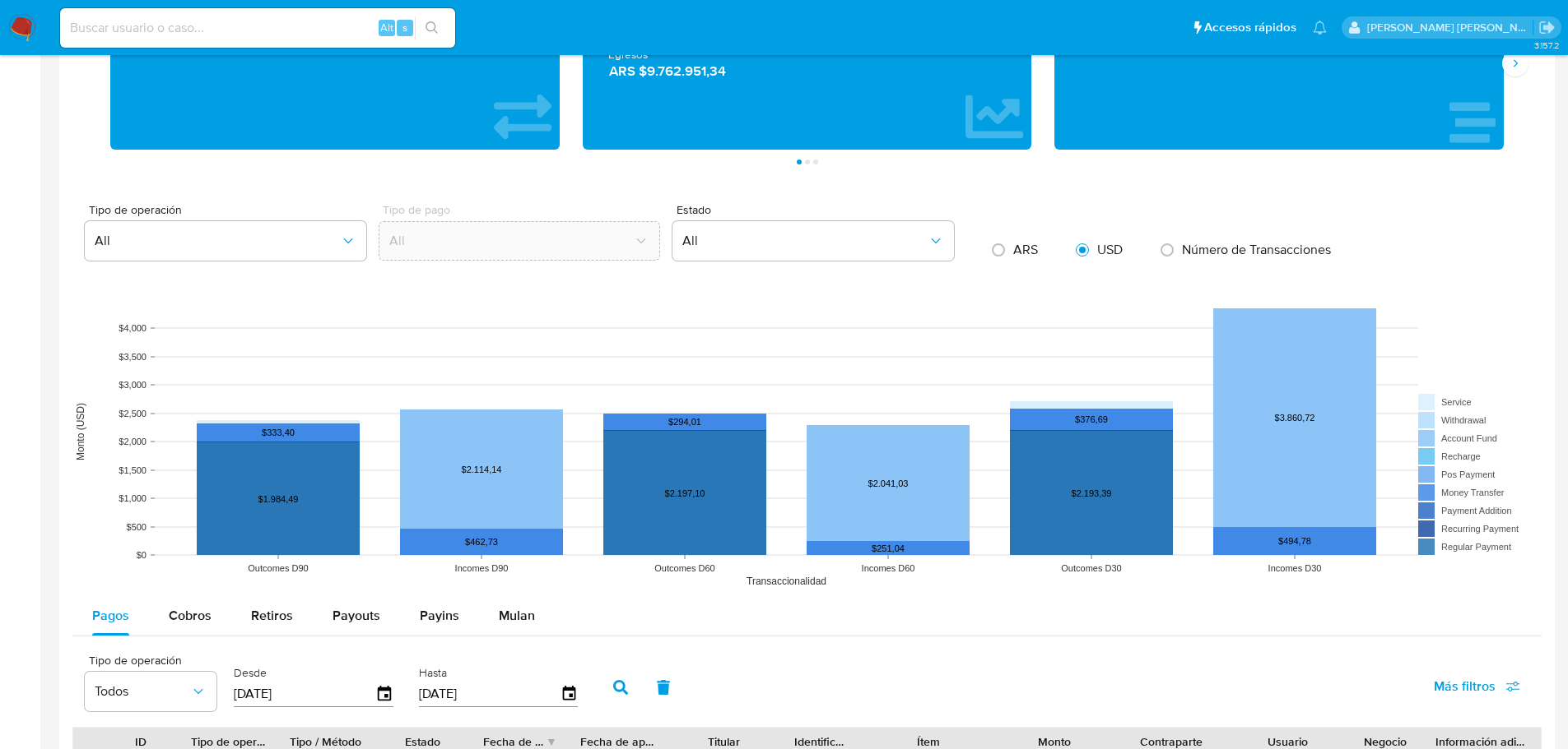
click at [1253, 274] on rect at bounding box center [806, 432] width 1469 height 329
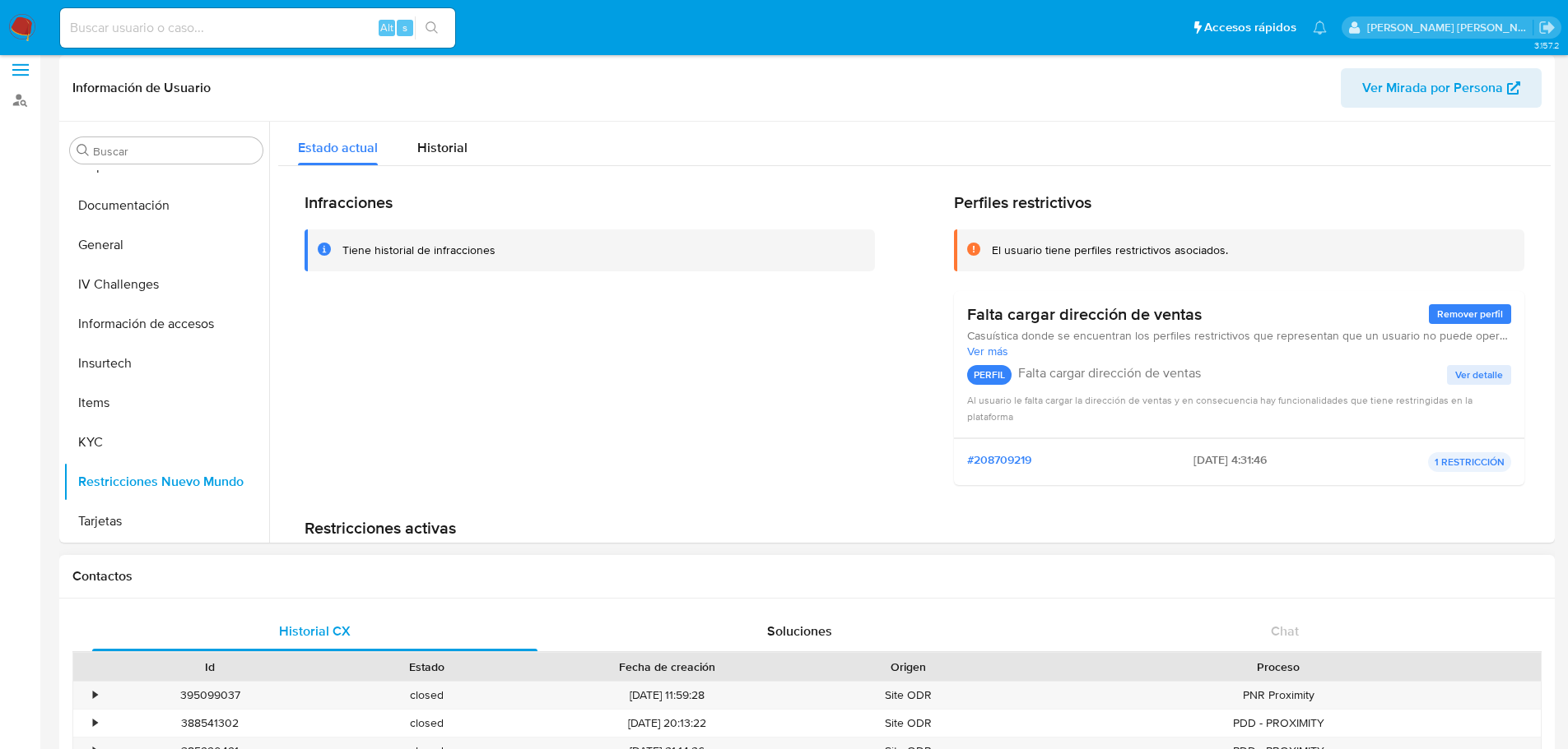
scroll to position [0, 0]
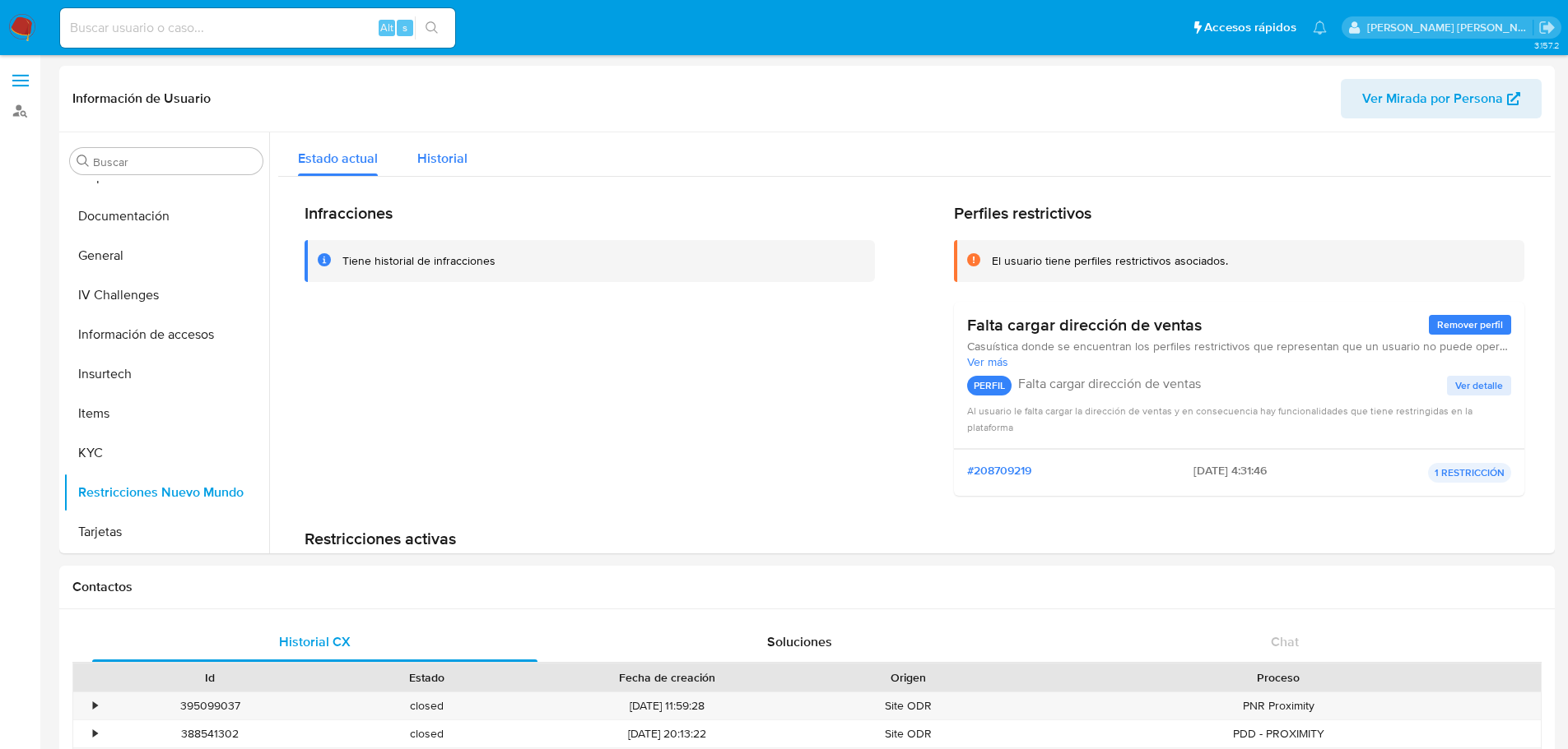
click at [410, 158] on button "Historial" at bounding box center [442, 154] width 90 height 43
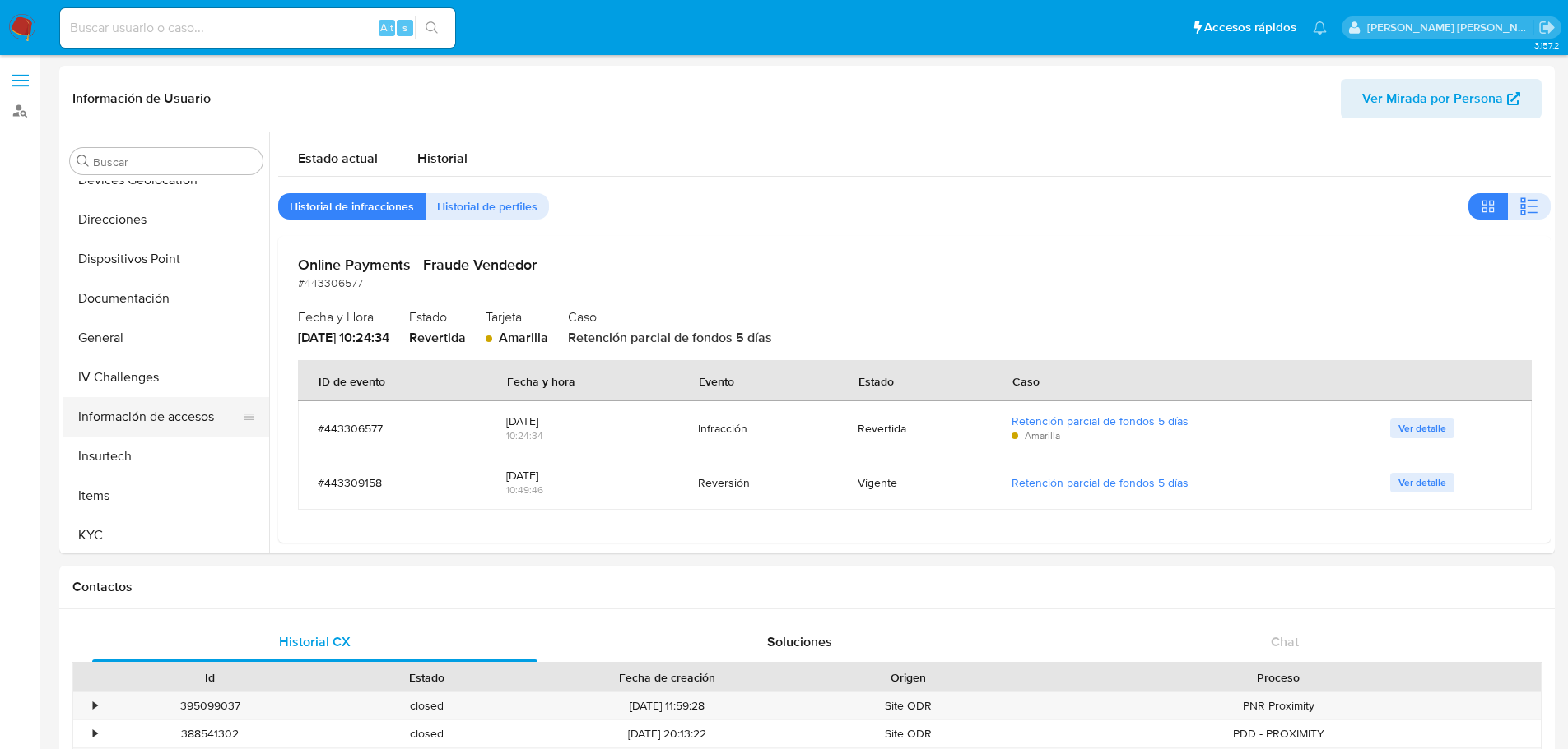
scroll to position [93, 0]
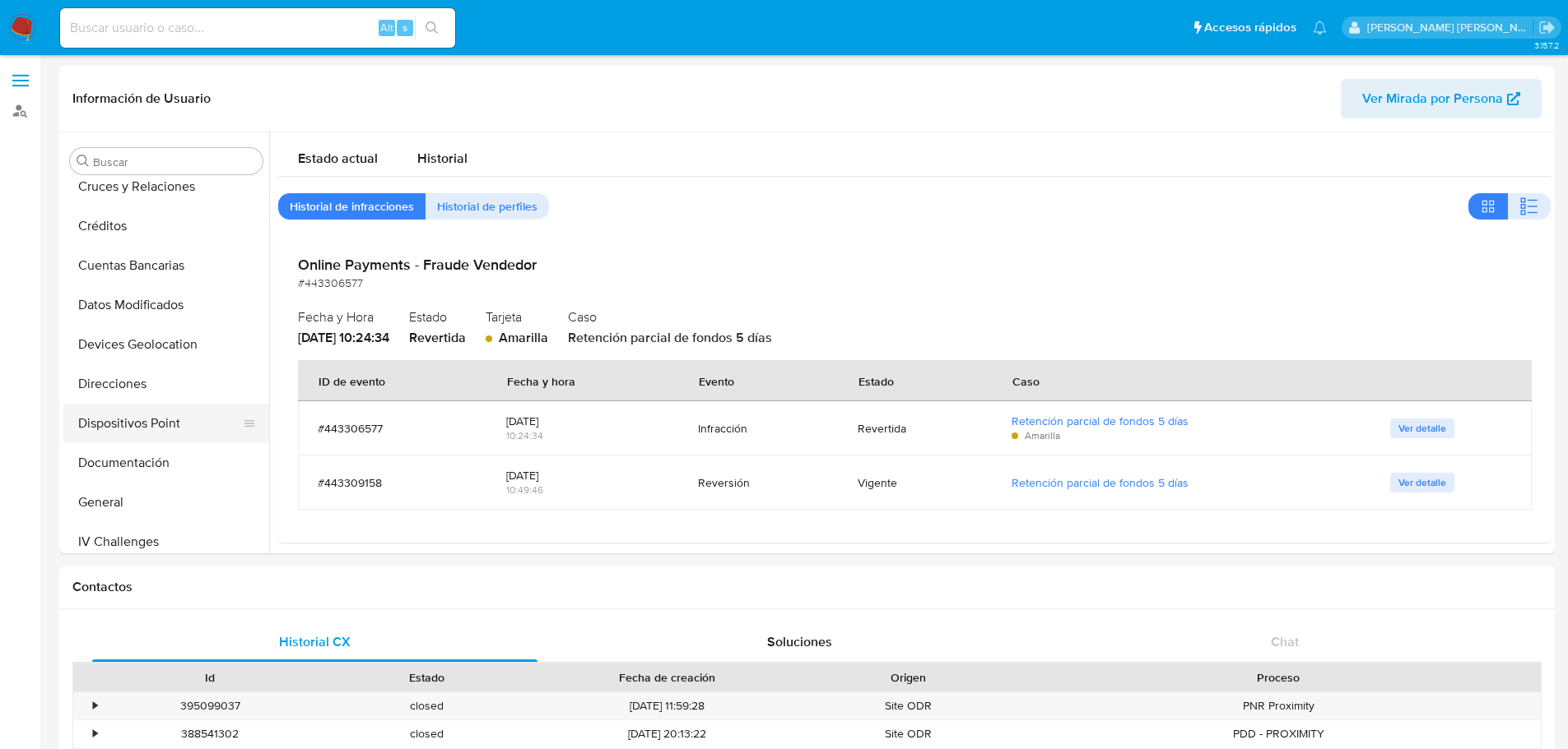
click at [161, 421] on button "Dispositivos Point" at bounding box center [160, 424] width 193 height 39
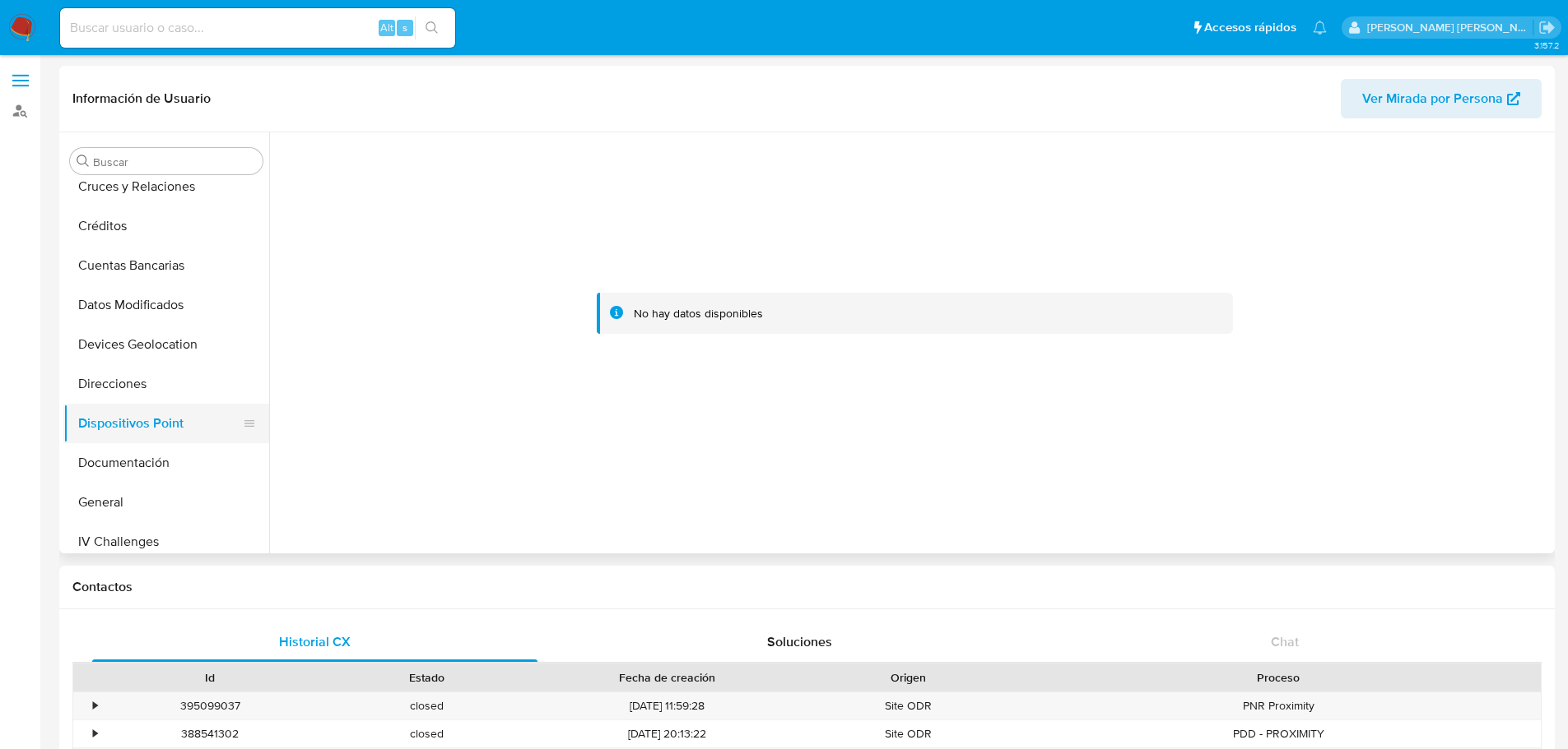
click at [104, 416] on button "Dispositivos Point" at bounding box center [160, 424] width 193 height 39
click at [124, 387] on button "Direcciones" at bounding box center [160, 384] width 193 height 39
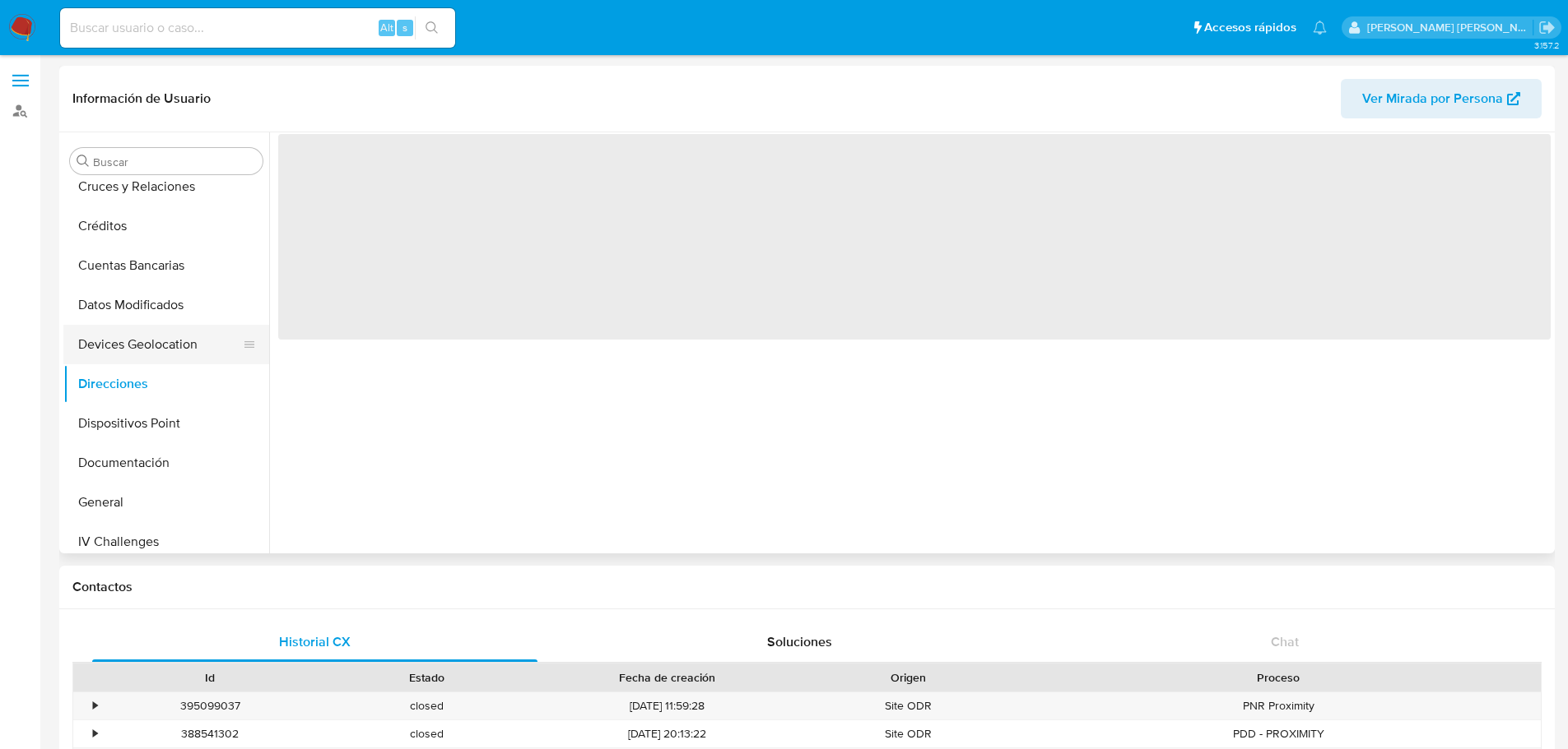
click at [157, 349] on button "Devices Geolocation" at bounding box center [160, 345] width 193 height 39
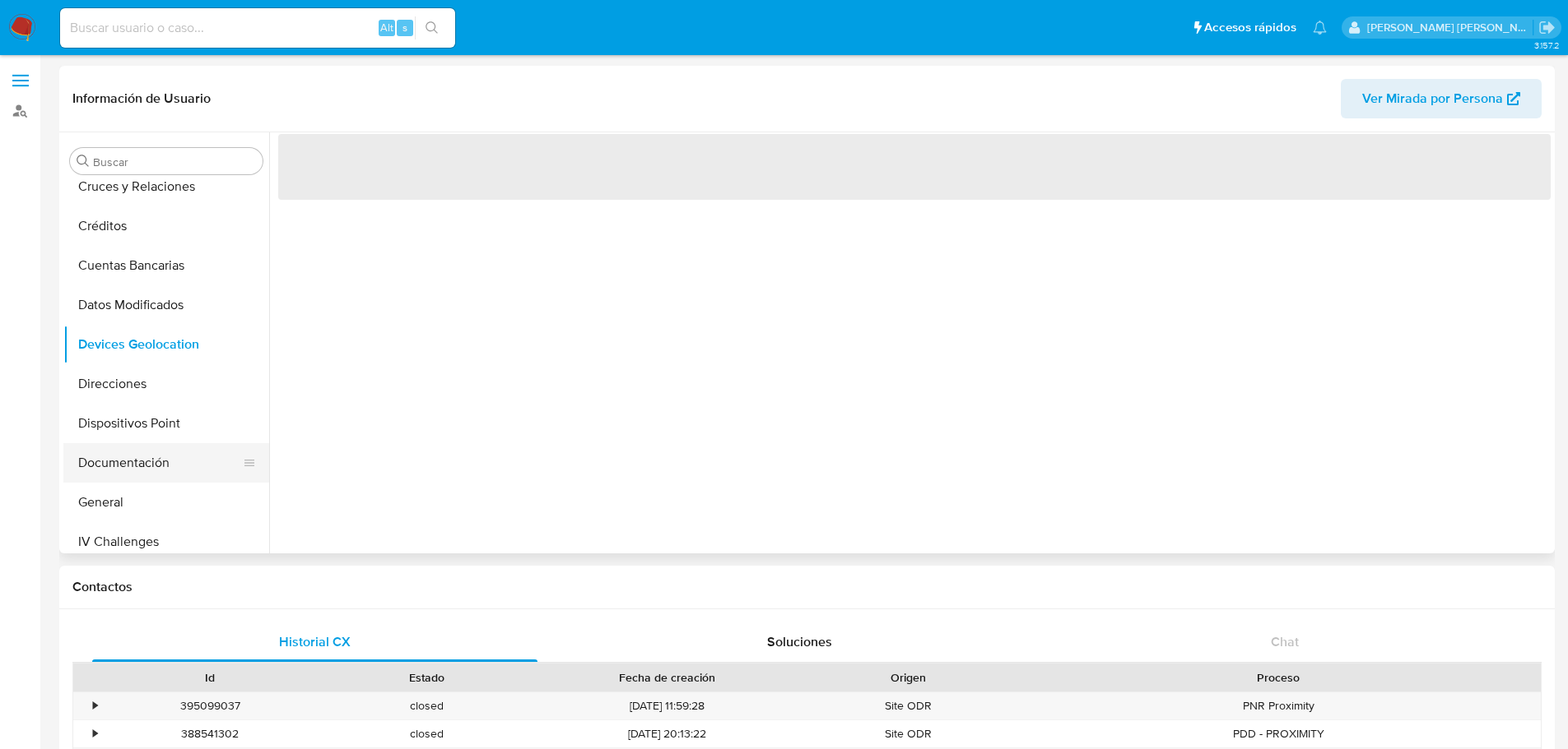
scroll to position [0, 0]
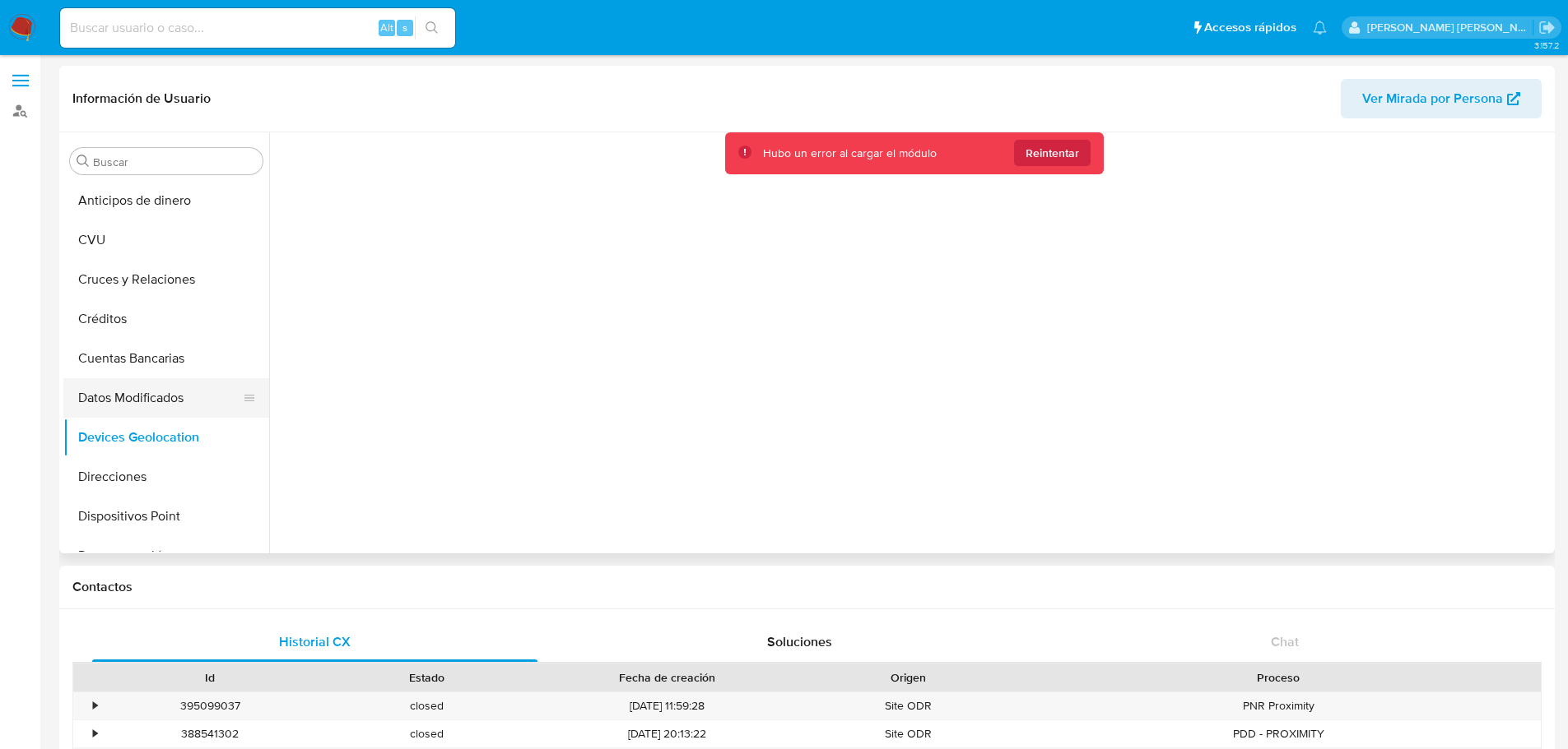
click at [179, 386] on button "Datos Modificados" at bounding box center [160, 398] width 193 height 39
click at [165, 275] on button "Cruces y Relaciones" at bounding box center [160, 279] width 193 height 39
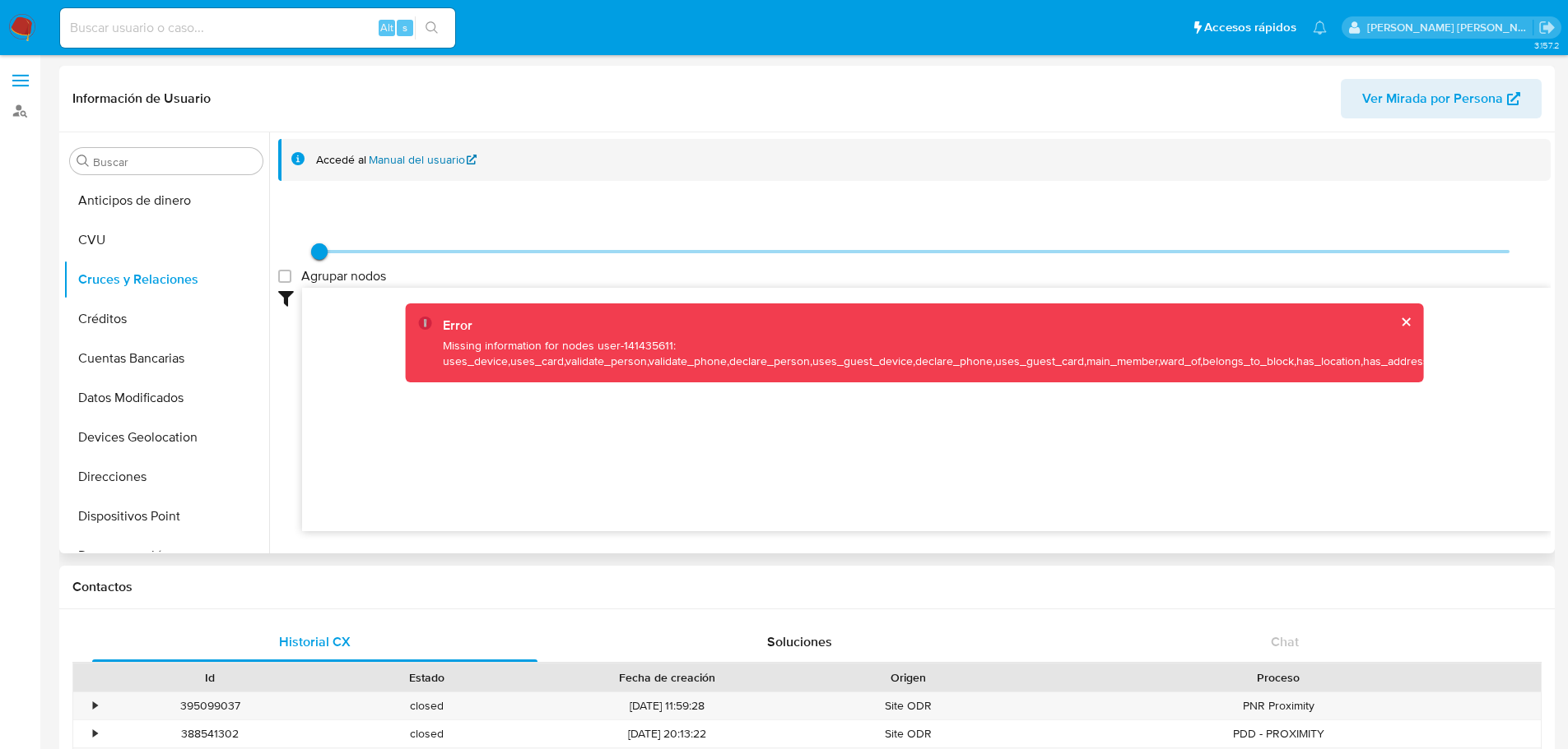
click at [418, 157] on link "Manual del usuario" at bounding box center [423, 160] width 109 height 15
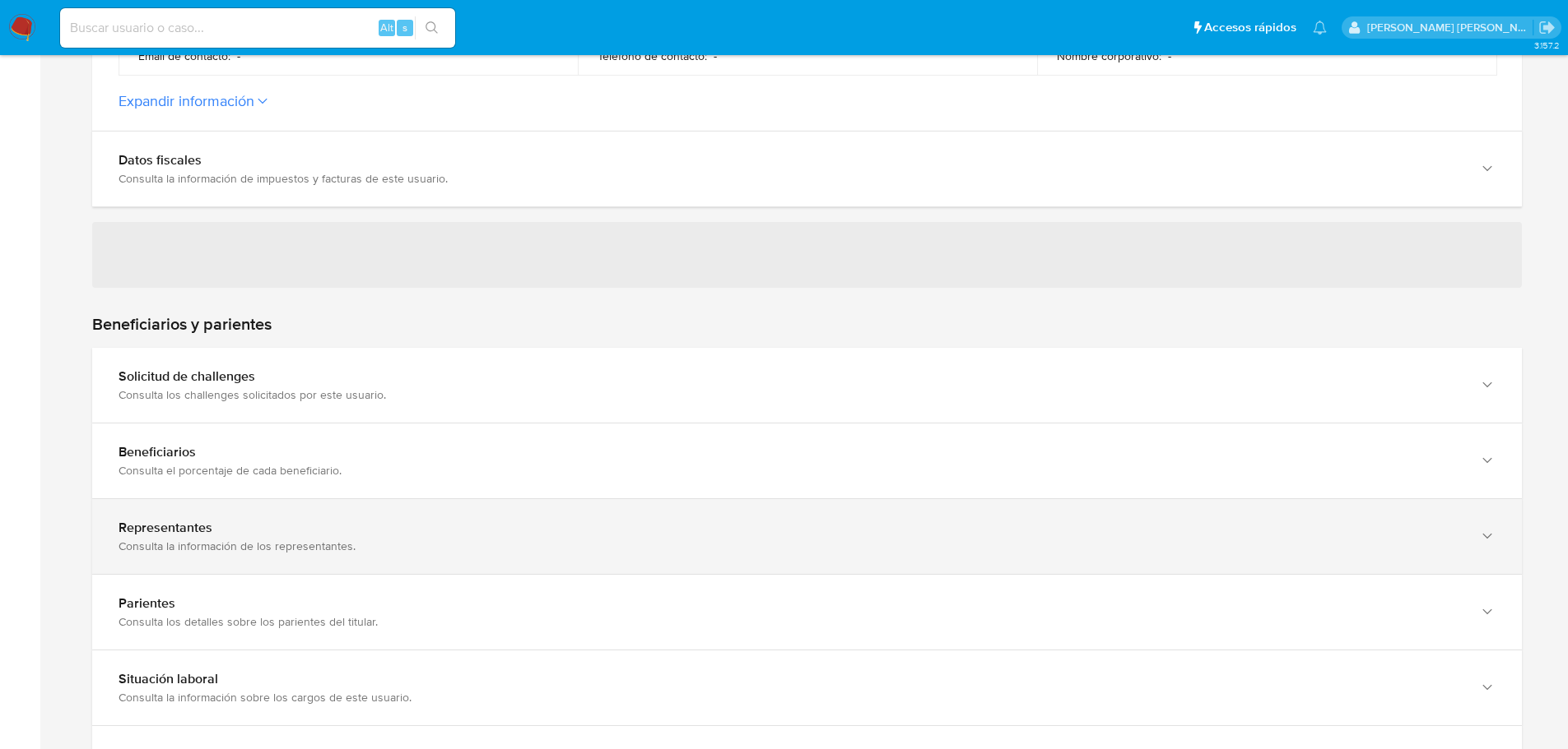
scroll to position [882, 0]
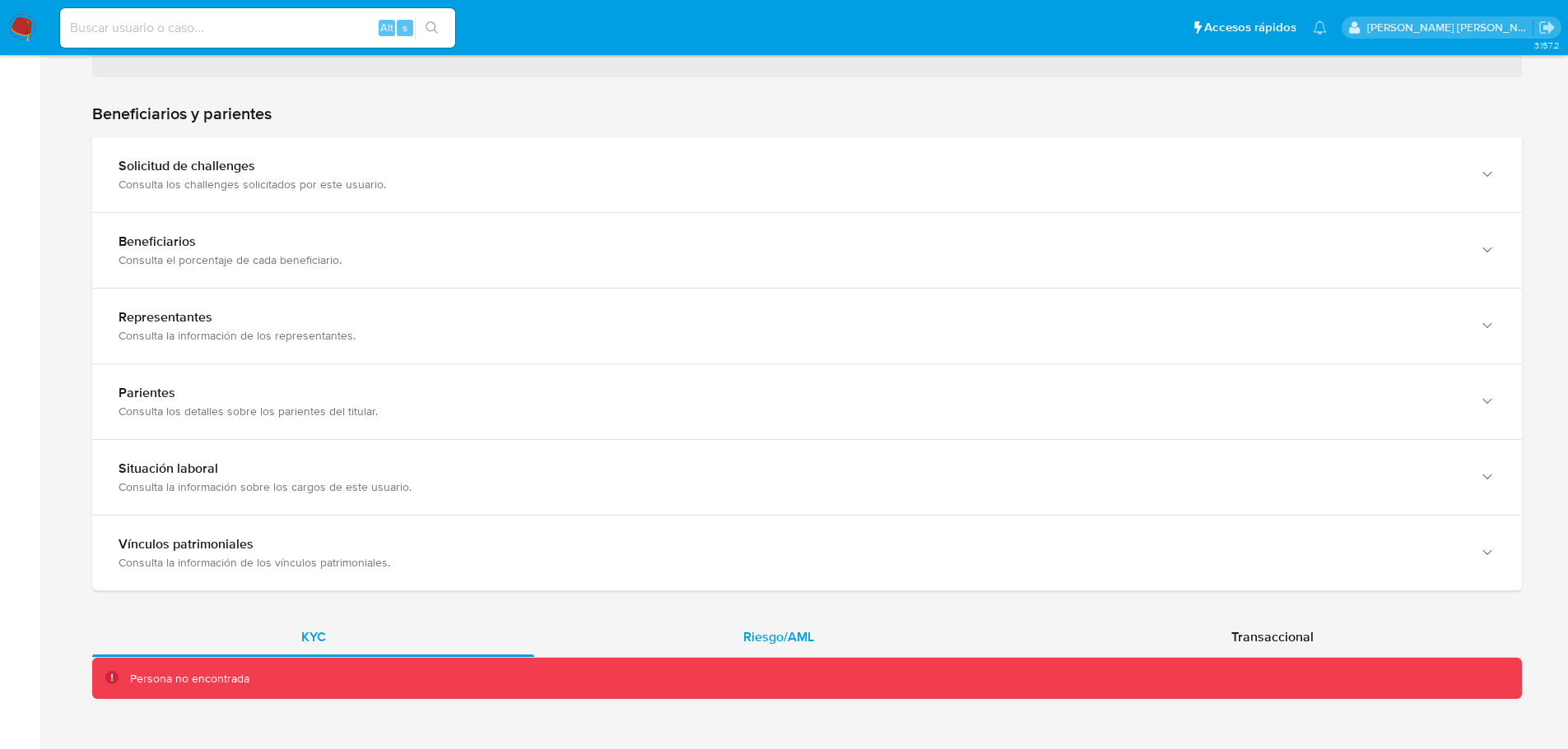
click at [749, 643] on span "Riesgo/AML" at bounding box center [778, 637] width 70 height 19
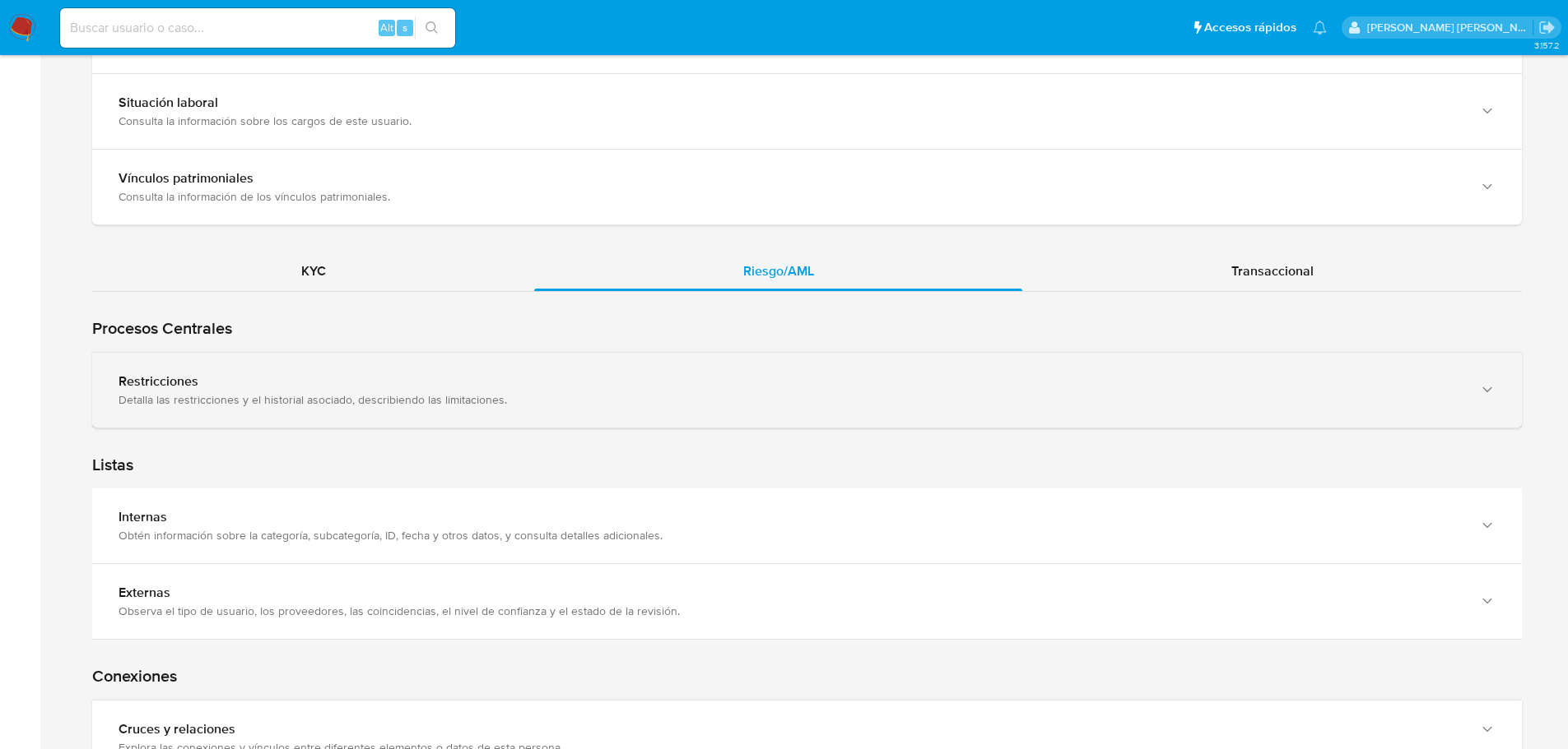
scroll to position [1293, 0]
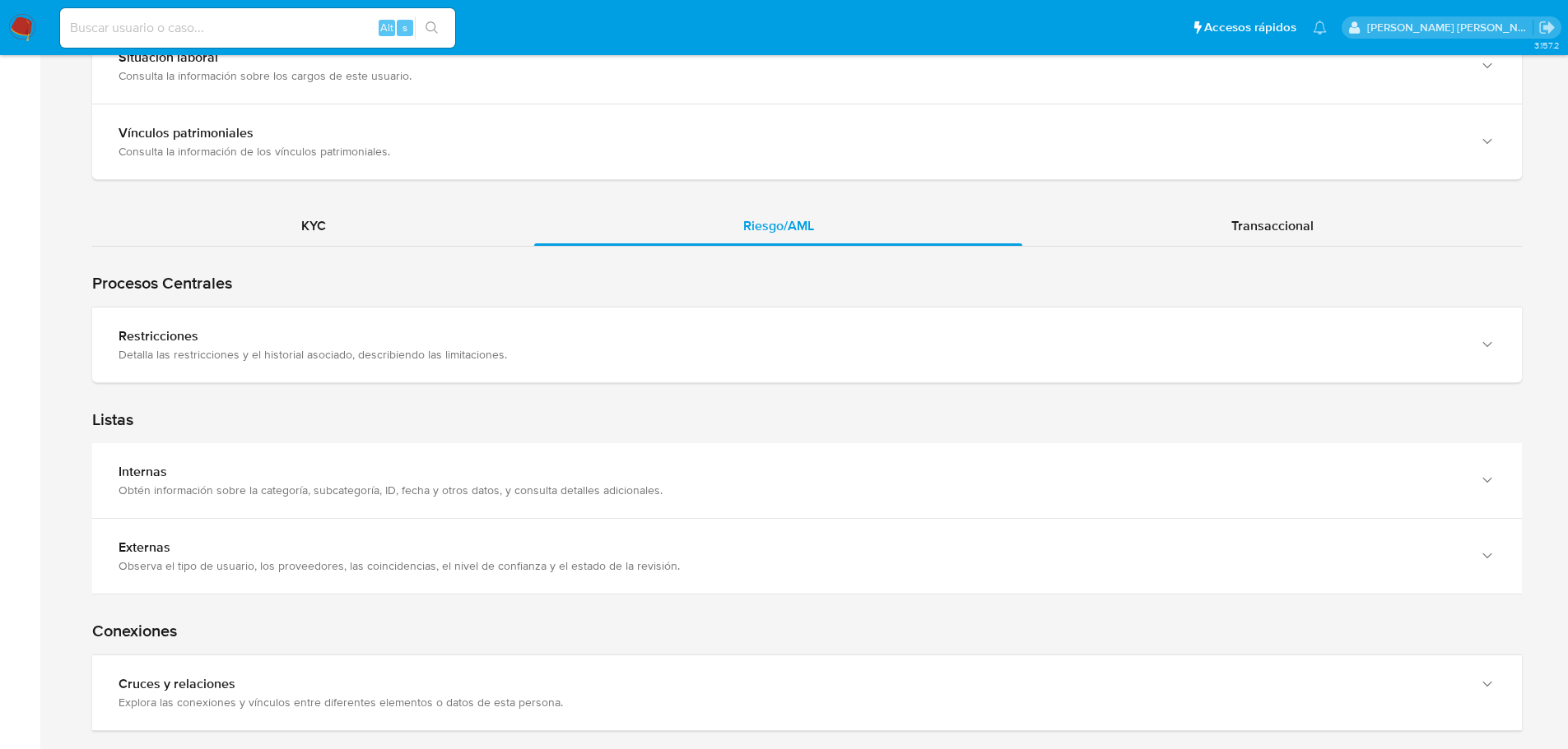
click at [1247, 252] on div "Procesos Centrales Restricciones Detalla las restricciones y el historial asoci…" at bounding box center [807, 315] width 1429 height 137
click at [1241, 234] on span "Transaccional" at bounding box center [1271, 226] width 82 height 19
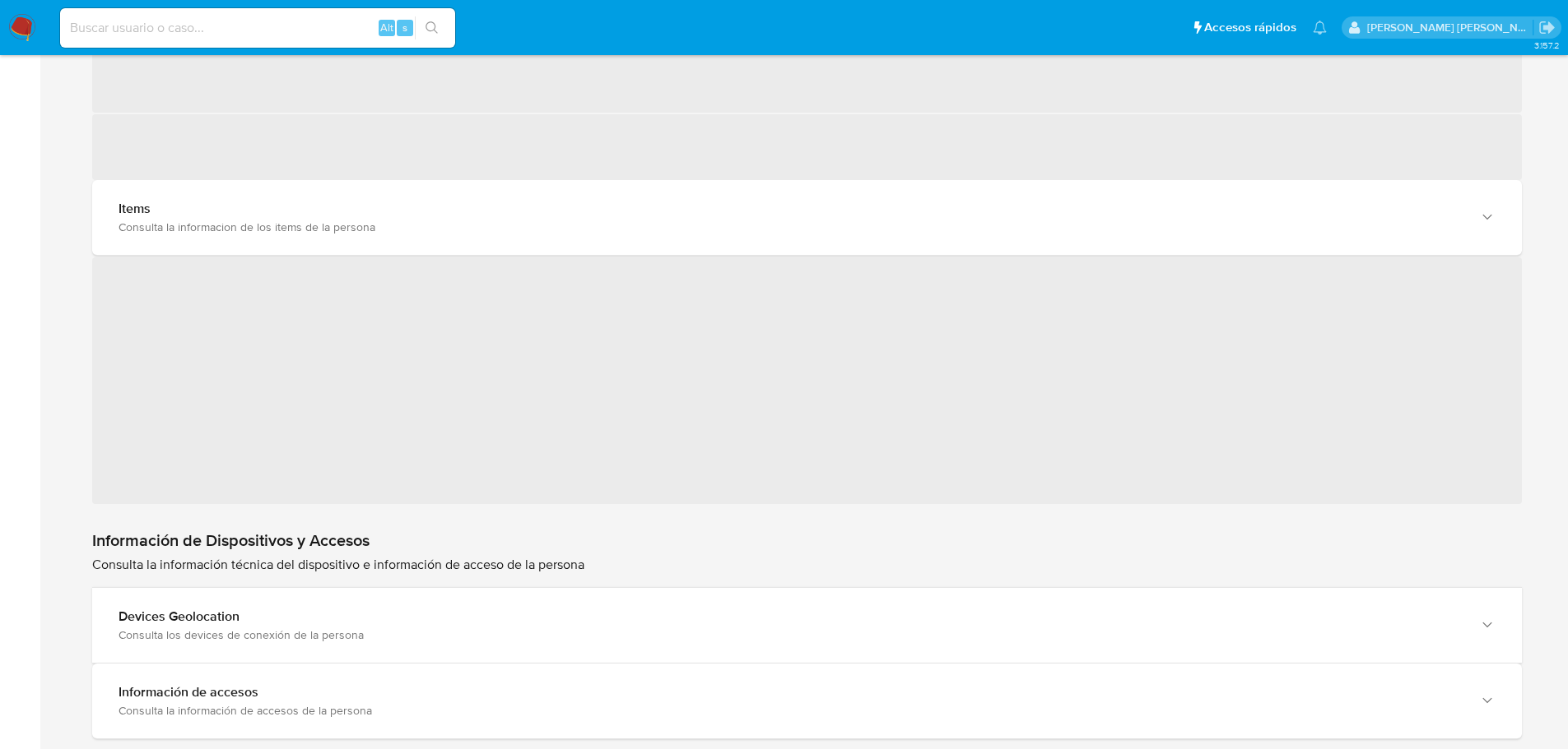
scroll to position [1685, 0]
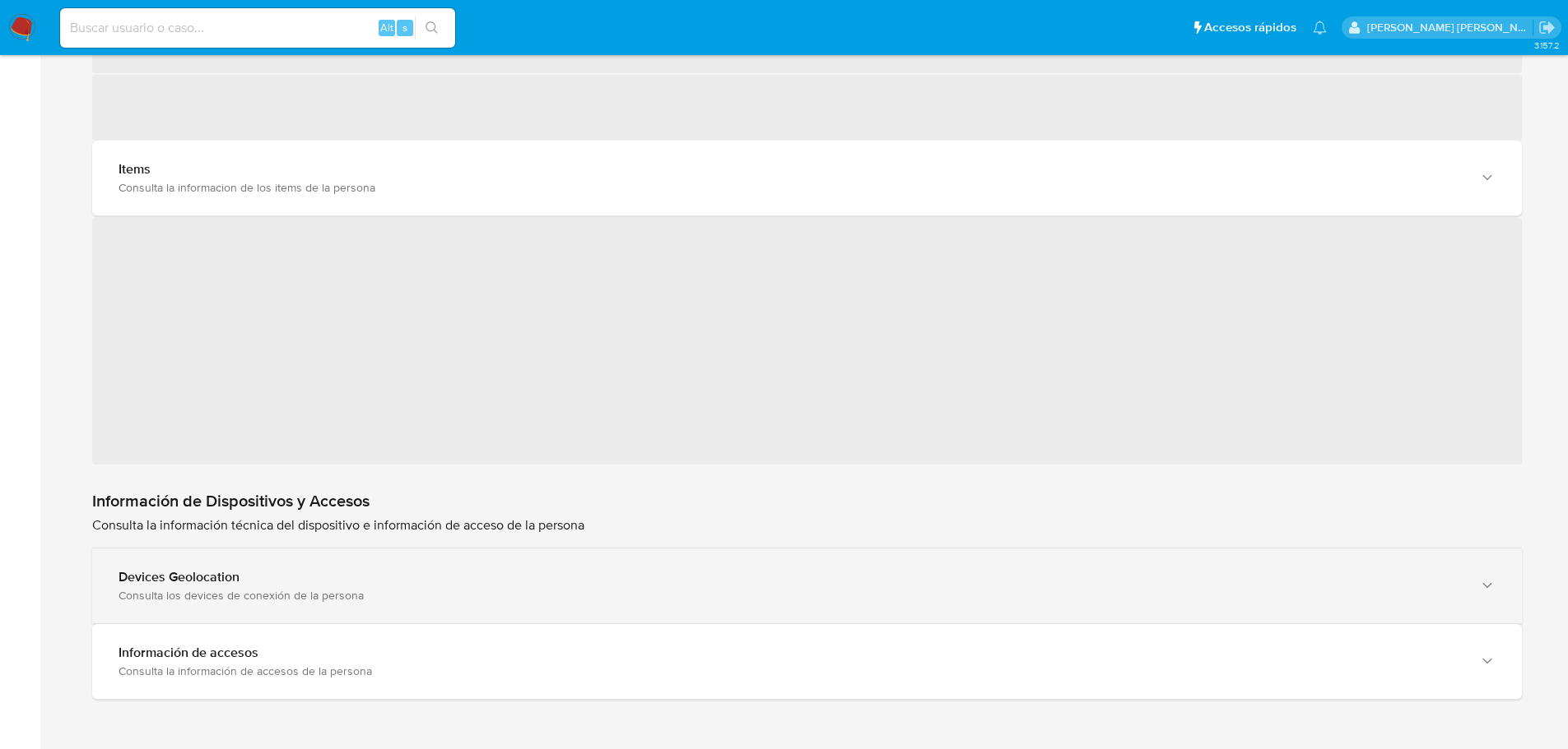
drag, startPoint x: 356, startPoint y: 581, endPoint x: 525, endPoint y: 554, distance: 171.1
click at [355, 581] on div "Devices Geolocation" at bounding box center [790, 577] width 1344 height 16
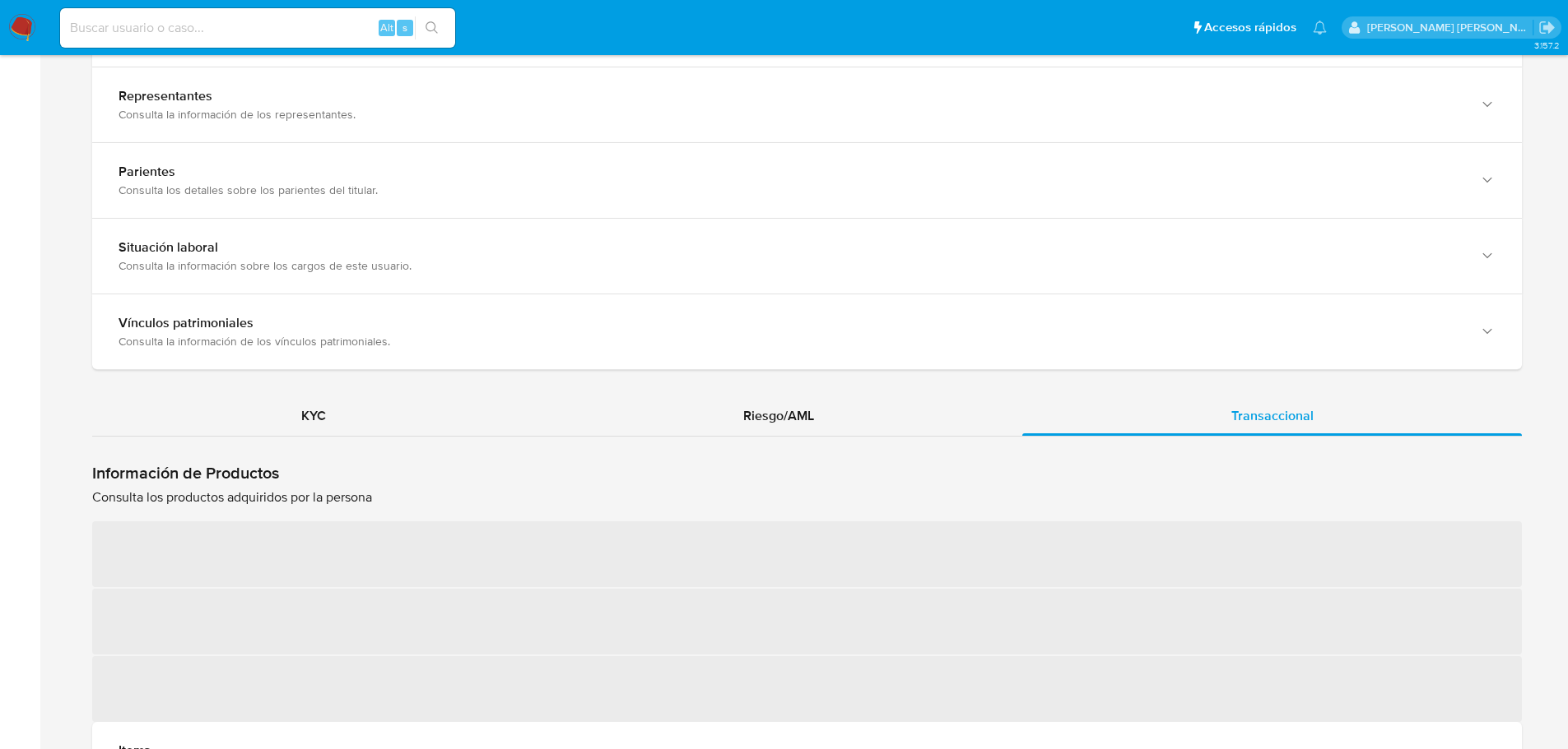
scroll to position [1099, 0]
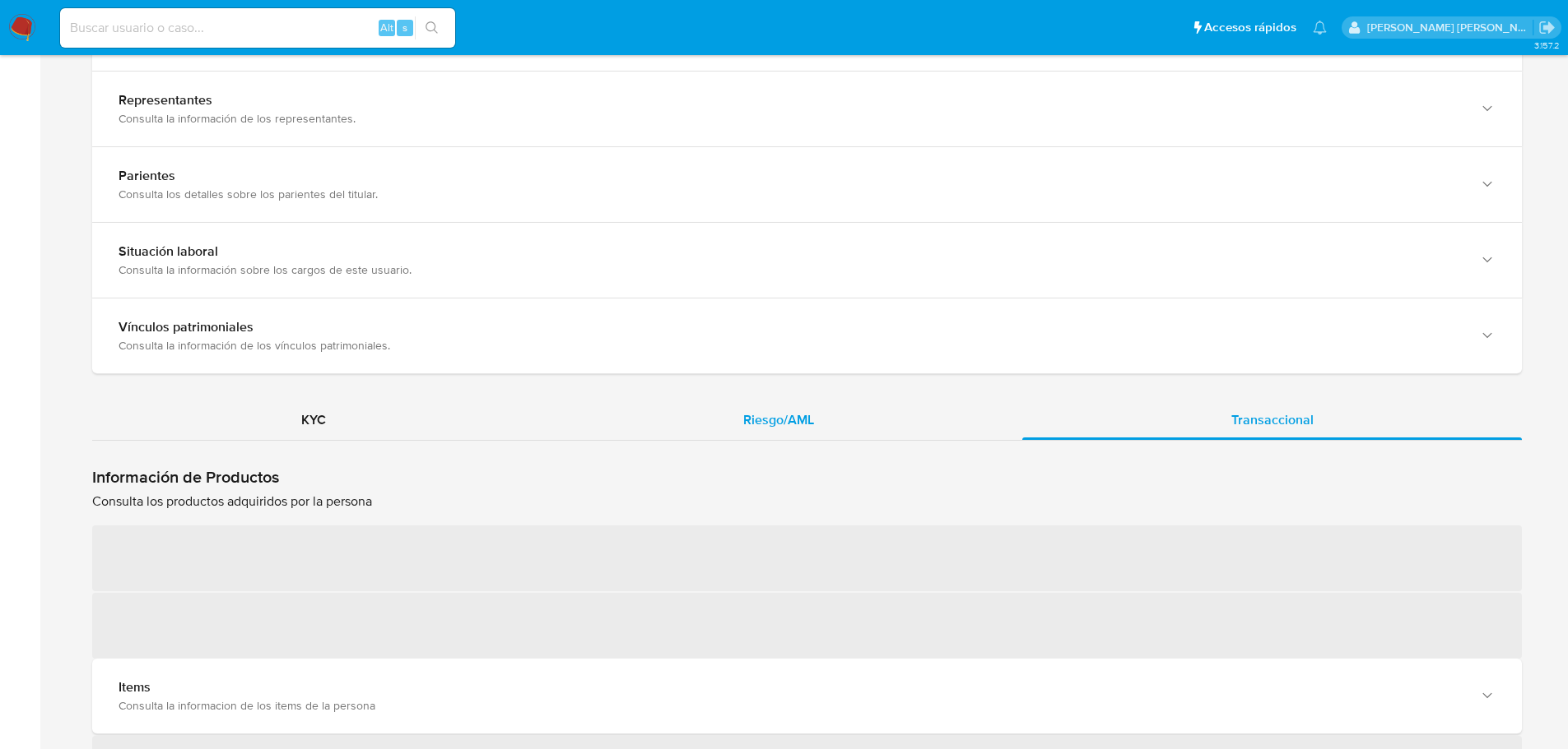
click at [777, 427] on span "Riesgo/AML" at bounding box center [778, 420] width 70 height 19
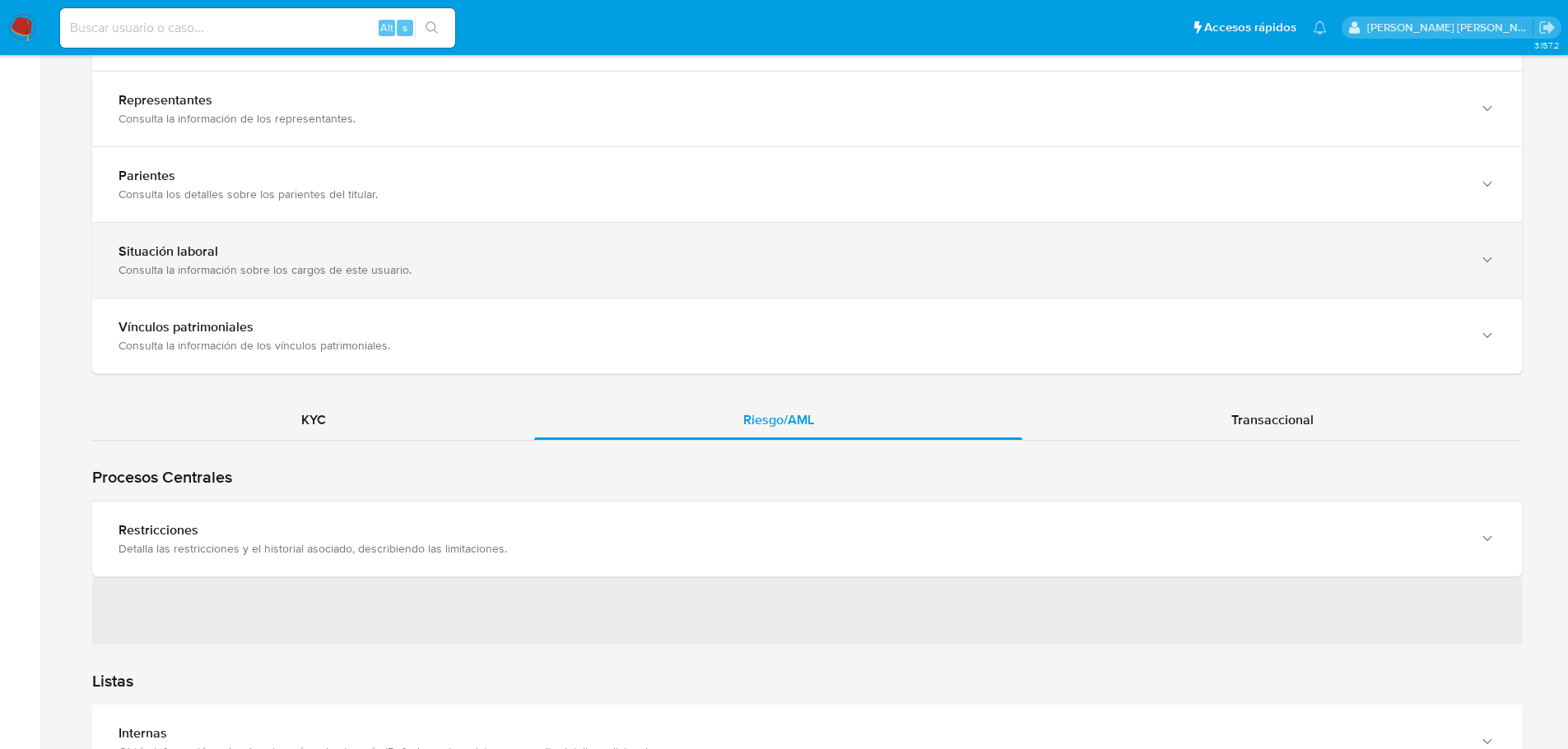
click at [310, 420] on span "KYC" at bounding box center [314, 420] width 25 height 19
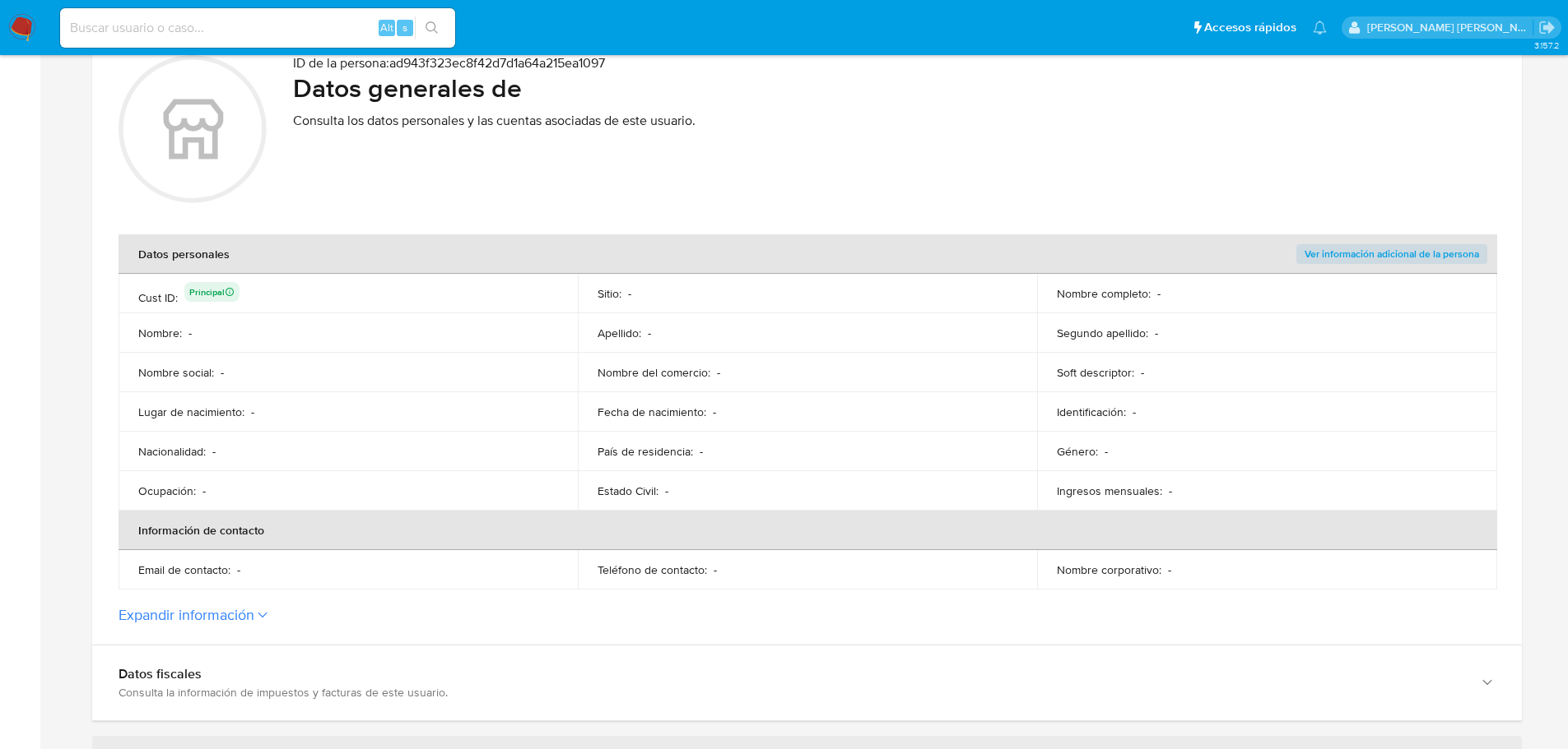
scroll to position [0, 0]
